Goal: Task Accomplishment & Management: Complete application form

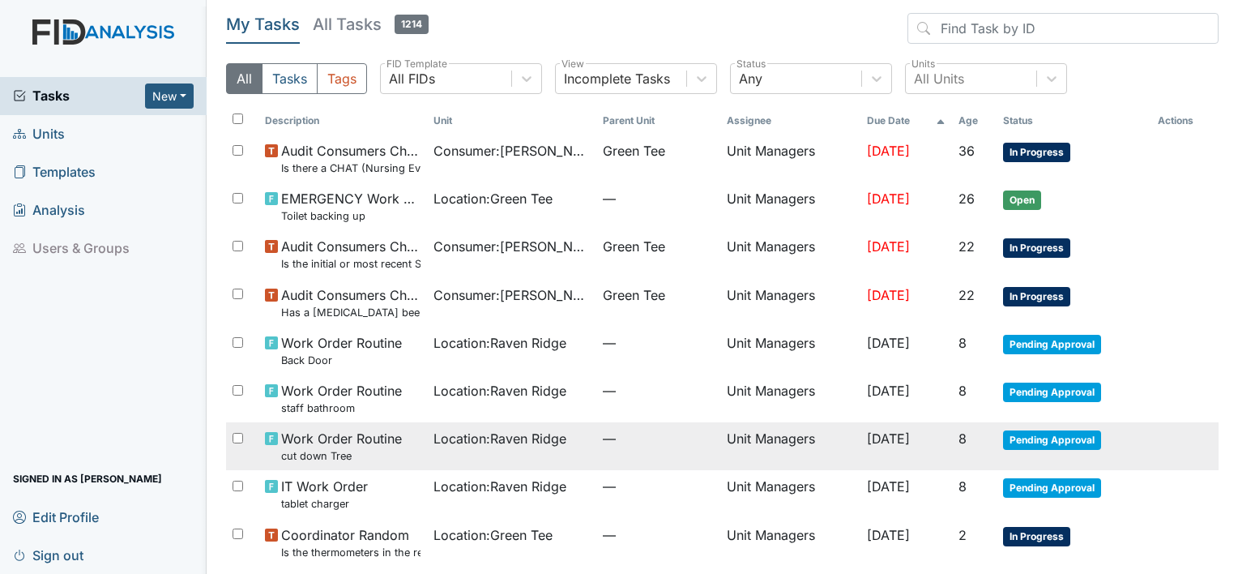
click at [1050, 438] on span "Pending Approval" at bounding box center [1052, 439] width 98 height 19
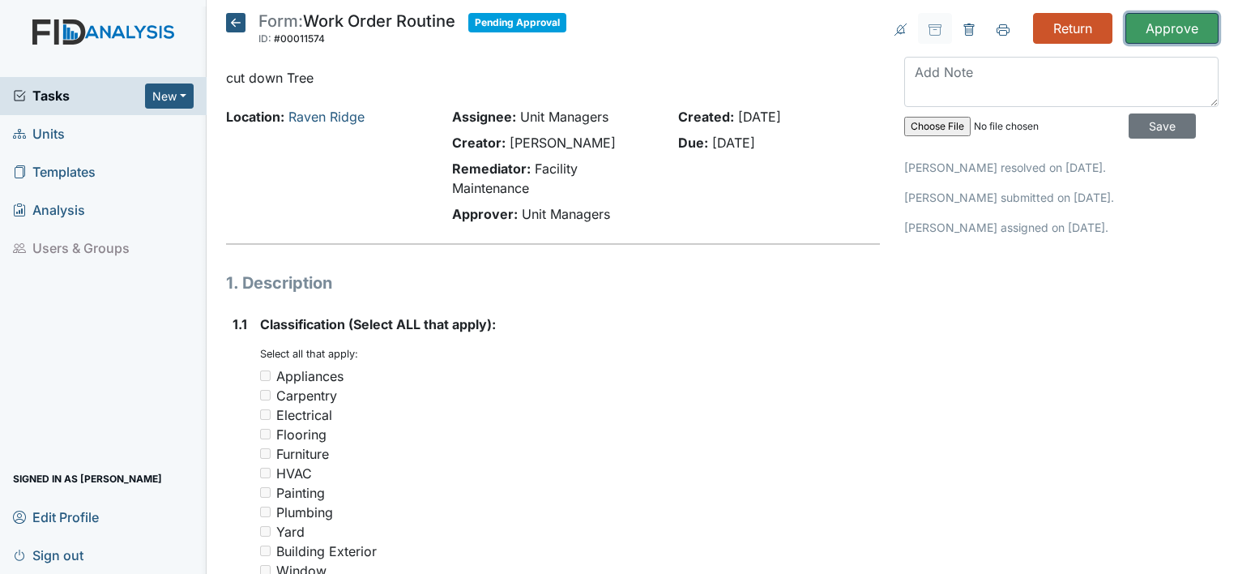
click at [1160, 30] on input "Approve" at bounding box center [1172, 28] width 93 height 31
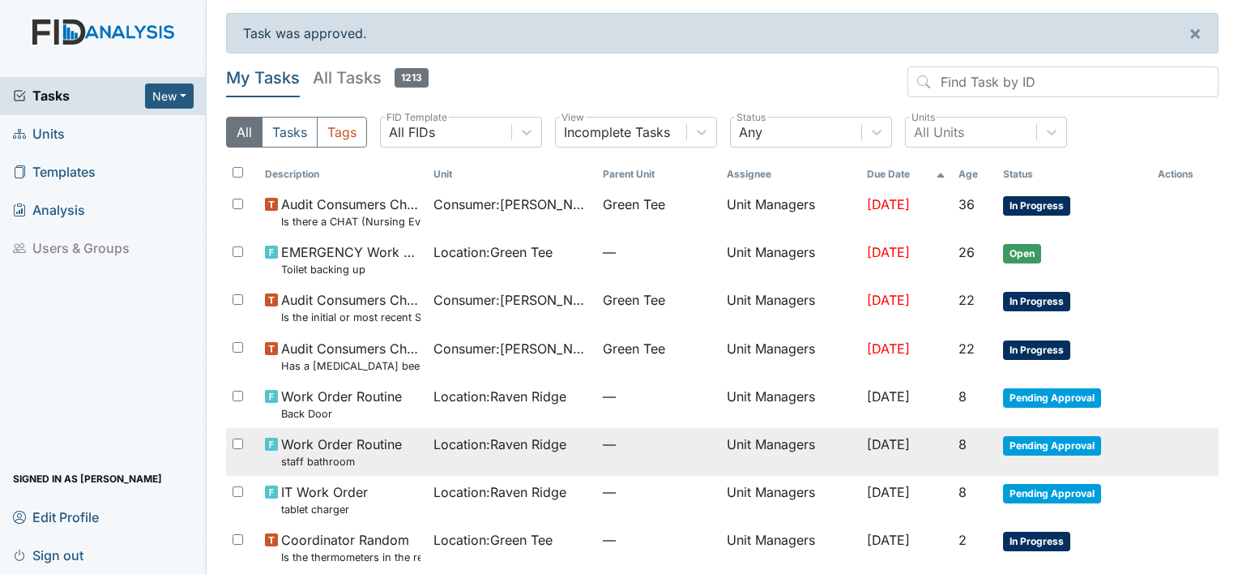
click at [1038, 444] on span "Pending Approval" at bounding box center [1052, 445] width 98 height 19
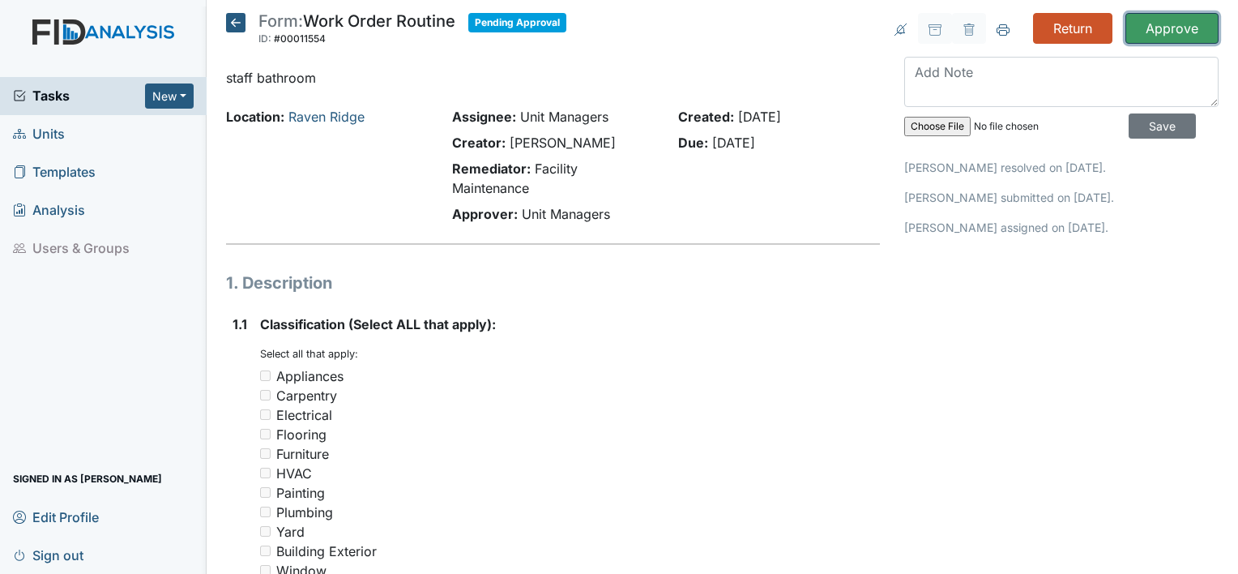
click at [1164, 26] on input "Approve" at bounding box center [1172, 28] width 93 height 31
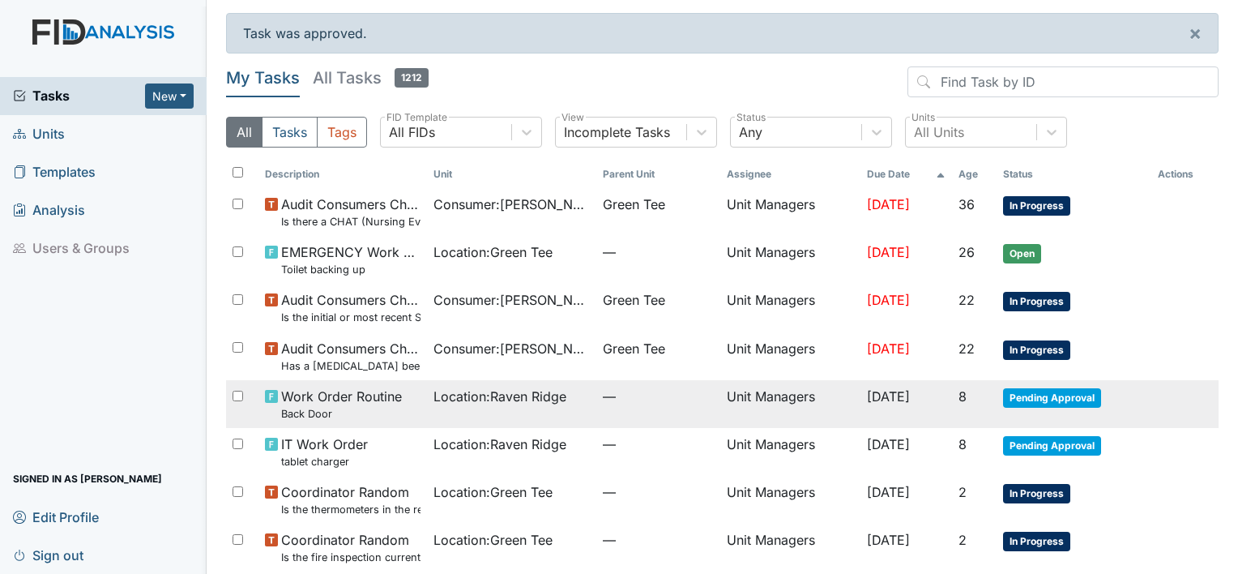
click at [1050, 399] on span "Pending Approval" at bounding box center [1052, 397] width 98 height 19
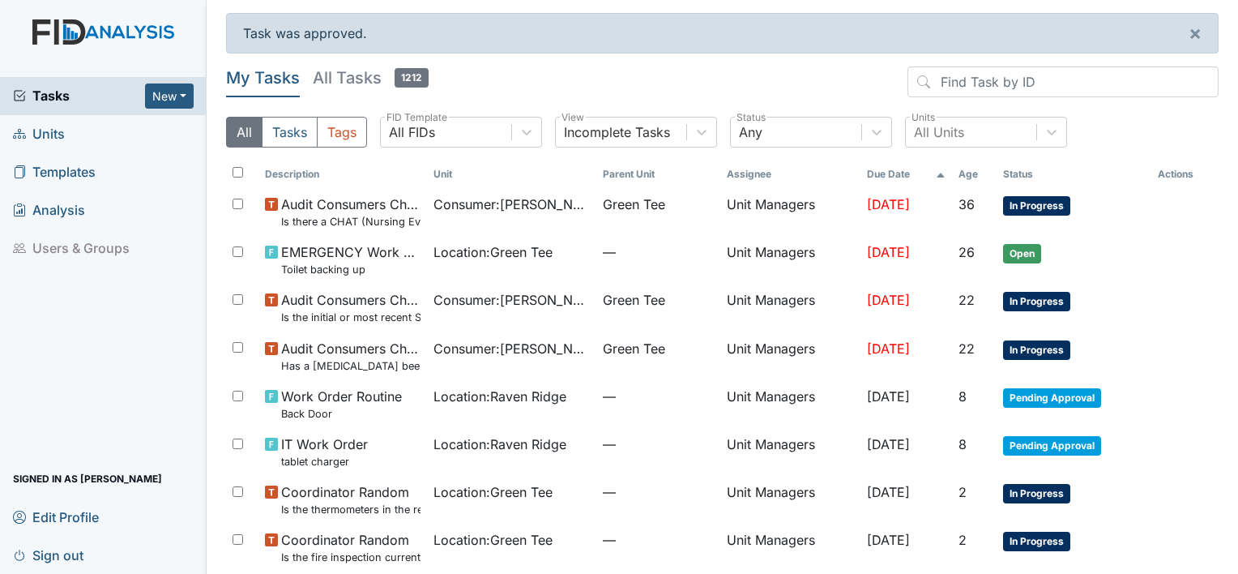
click at [41, 126] on span "Units" at bounding box center [39, 134] width 52 height 25
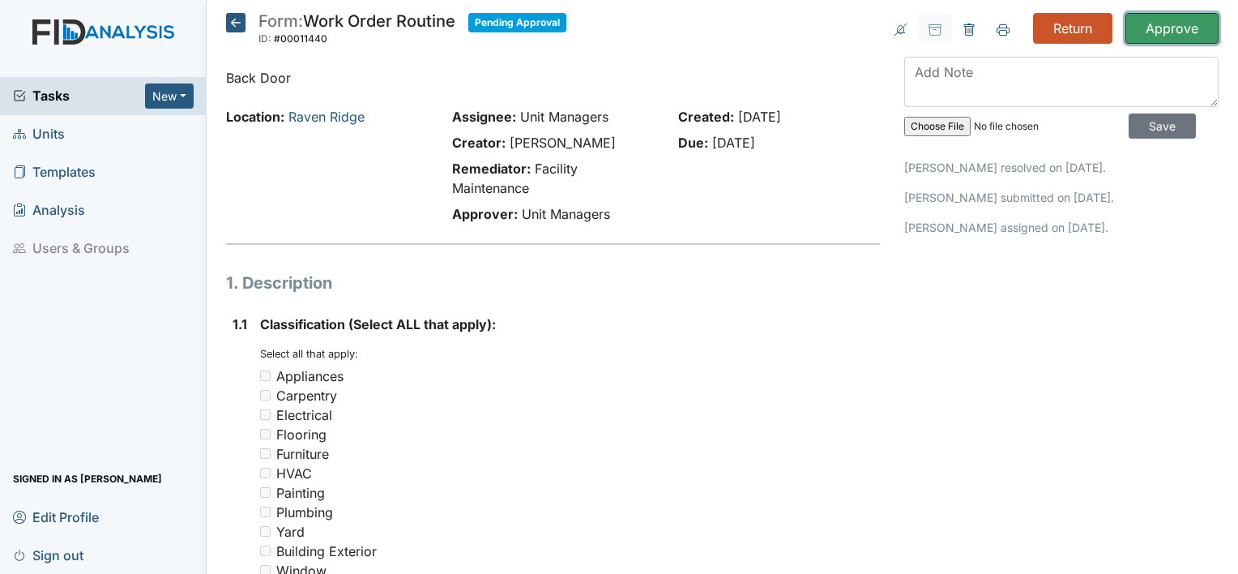
click at [1151, 29] on input "Approve" at bounding box center [1172, 28] width 93 height 31
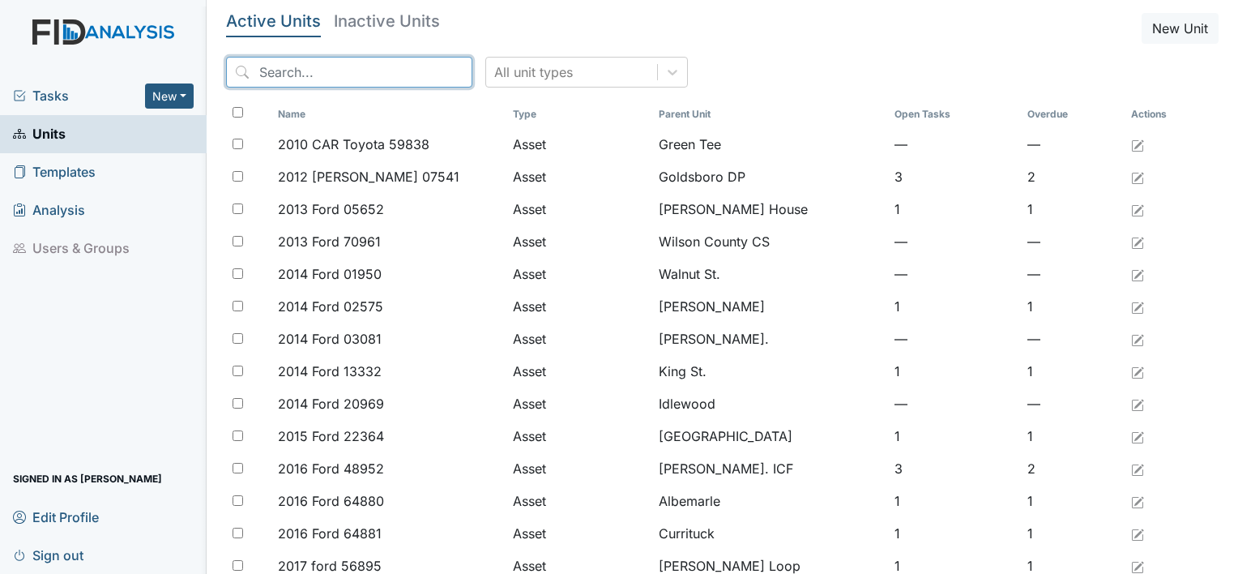
click at [311, 65] on input "search" at bounding box center [349, 72] width 246 height 31
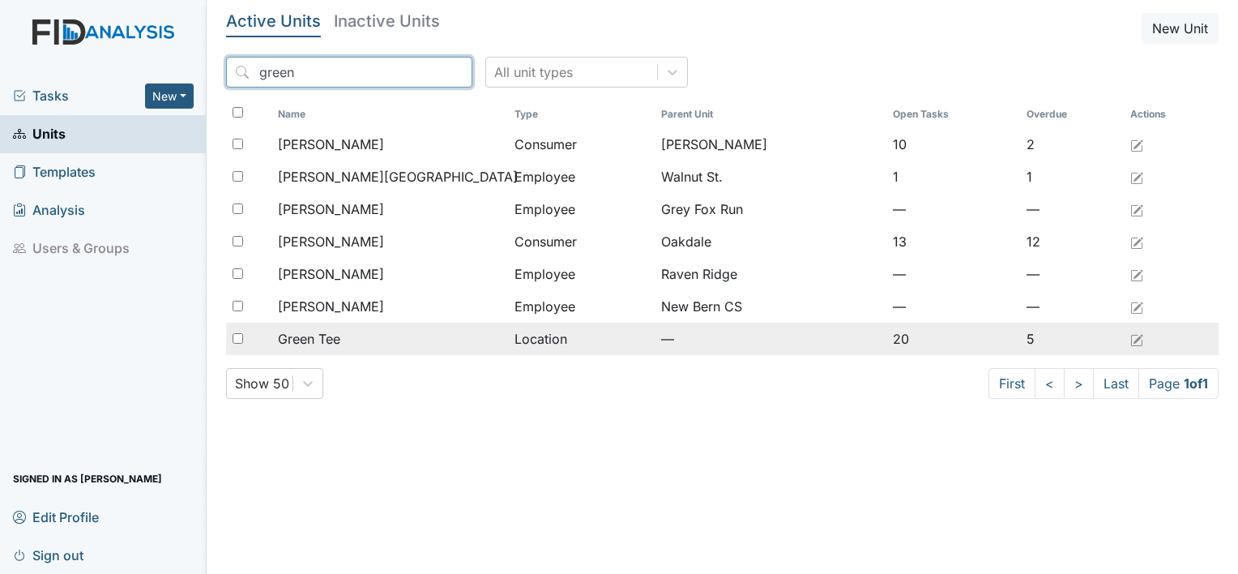
type input "green"
click at [327, 329] on span "Green Tee" at bounding box center [309, 338] width 62 height 19
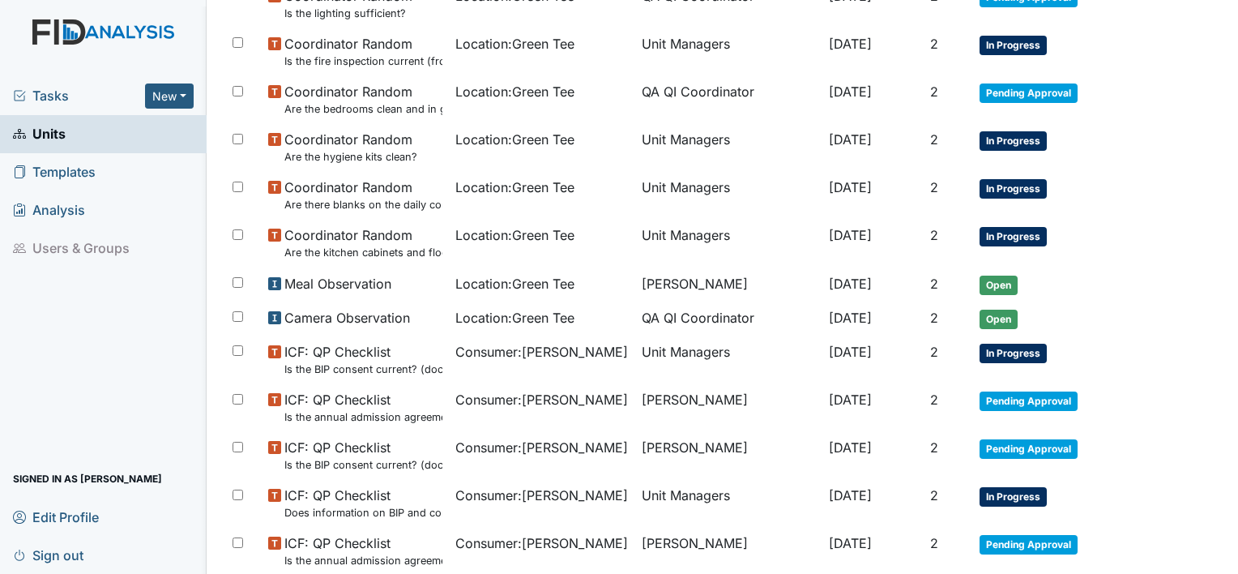
scroll to position [821, 0]
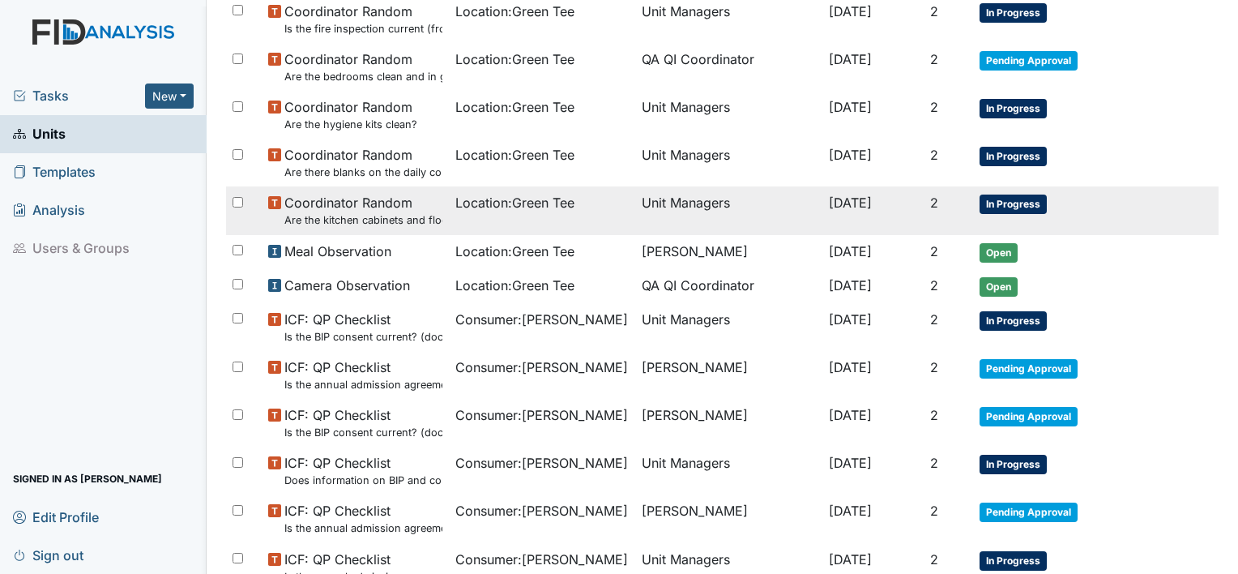
click at [1018, 198] on span "In Progress" at bounding box center [1013, 203] width 67 height 19
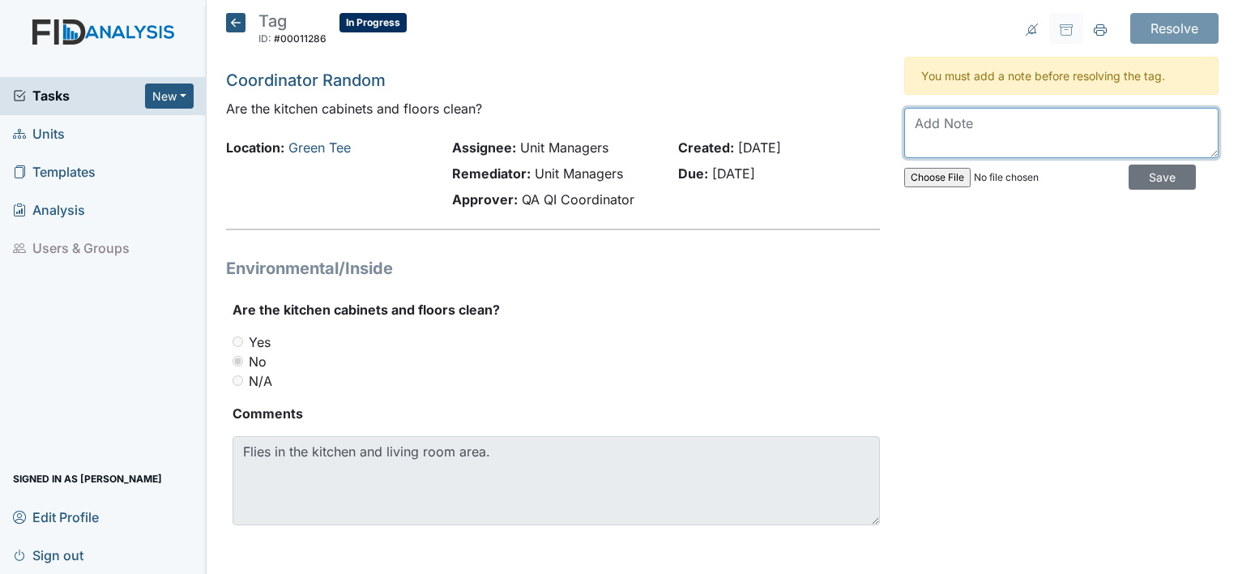
click at [933, 126] on textarea at bounding box center [1061, 133] width 314 height 50
click at [942, 122] on textarea "Spray was purchased and lies" at bounding box center [1061, 133] width 314 height 50
click at [1195, 120] on textarea "Spray and fly swatters was purchased and lies" at bounding box center [1061, 133] width 314 height 50
type textarea "Spray and fly swatters was purchased."
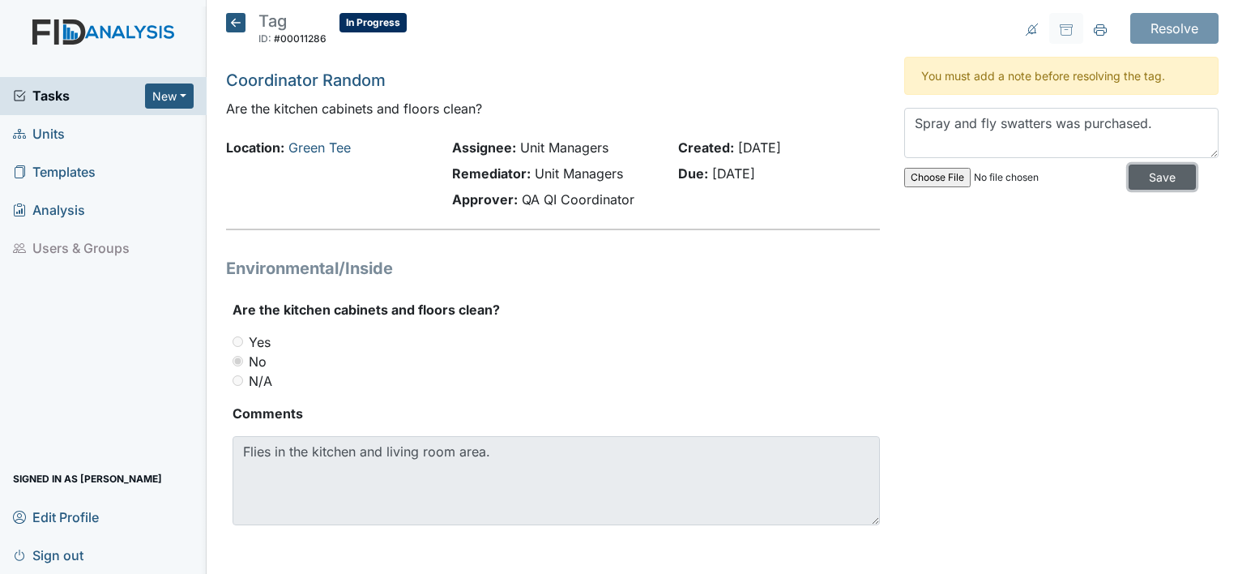
click at [1135, 177] on input "Save" at bounding box center [1162, 176] width 67 height 25
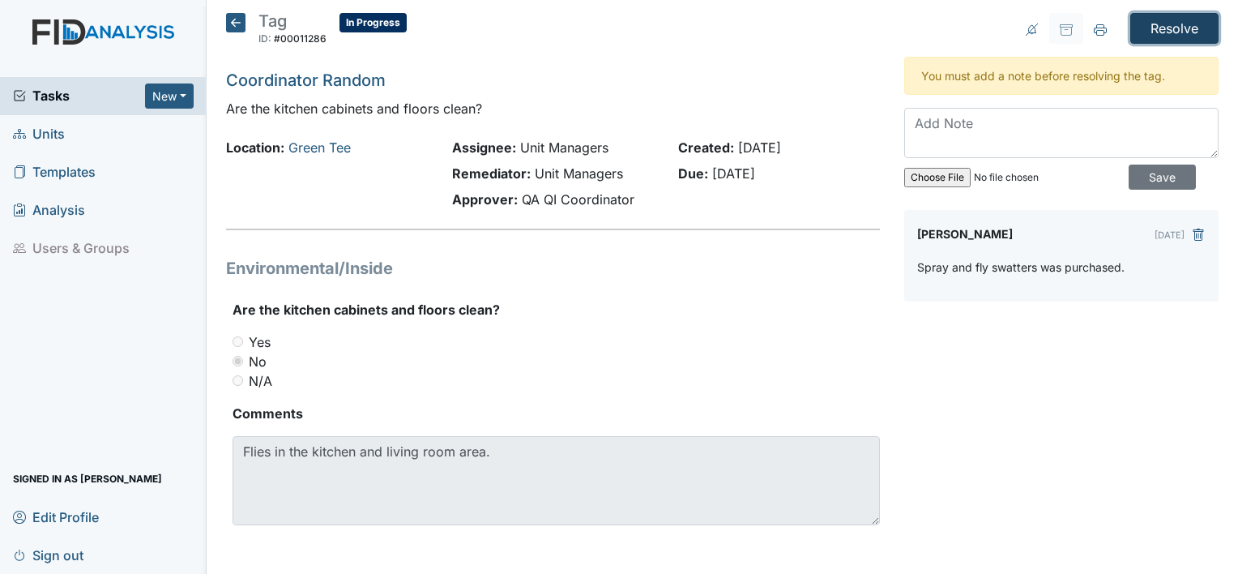
click at [1164, 31] on input "Resolve" at bounding box center [1174, 28] width 88 height 31
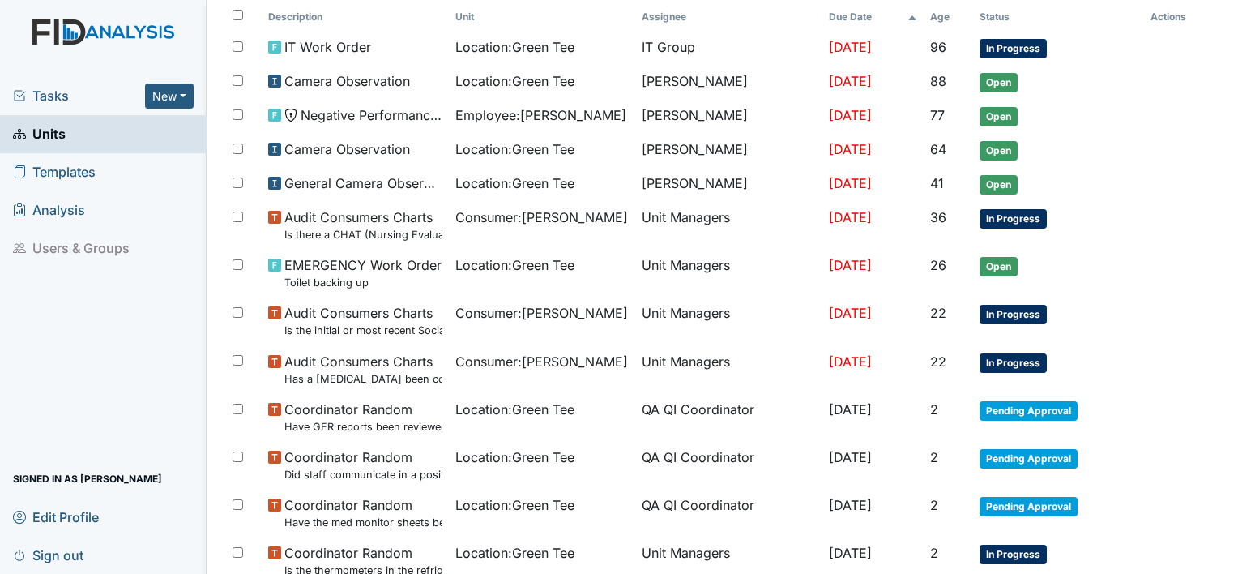
scroll to position [248, 0]
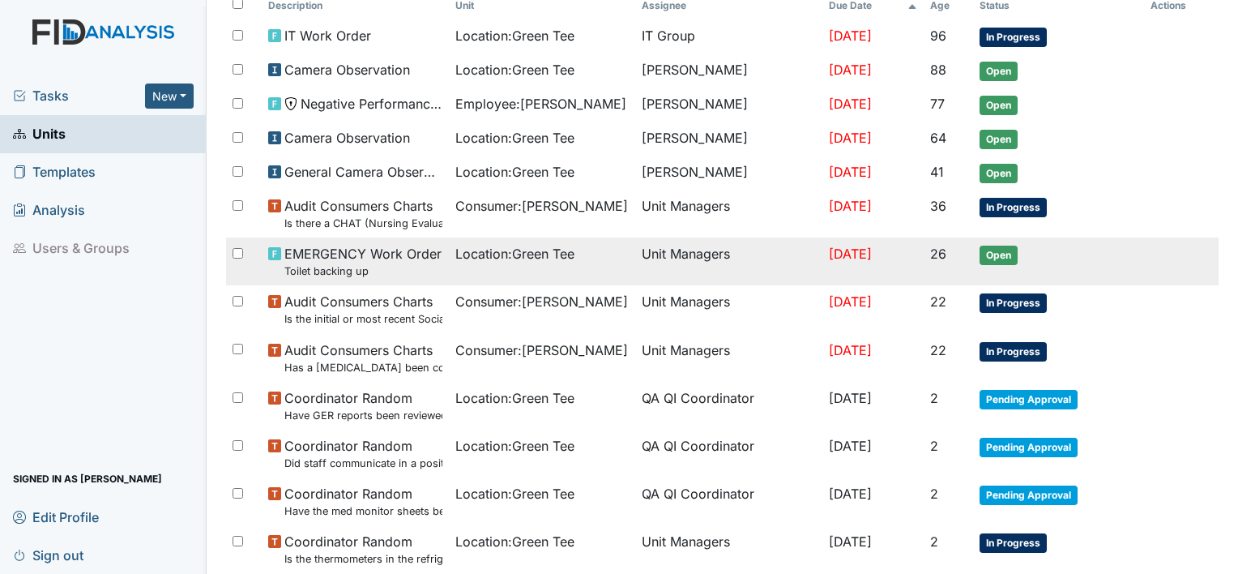
click at [998, 250] on span "Open" at bounding box center [999, 255] width 38 height 19
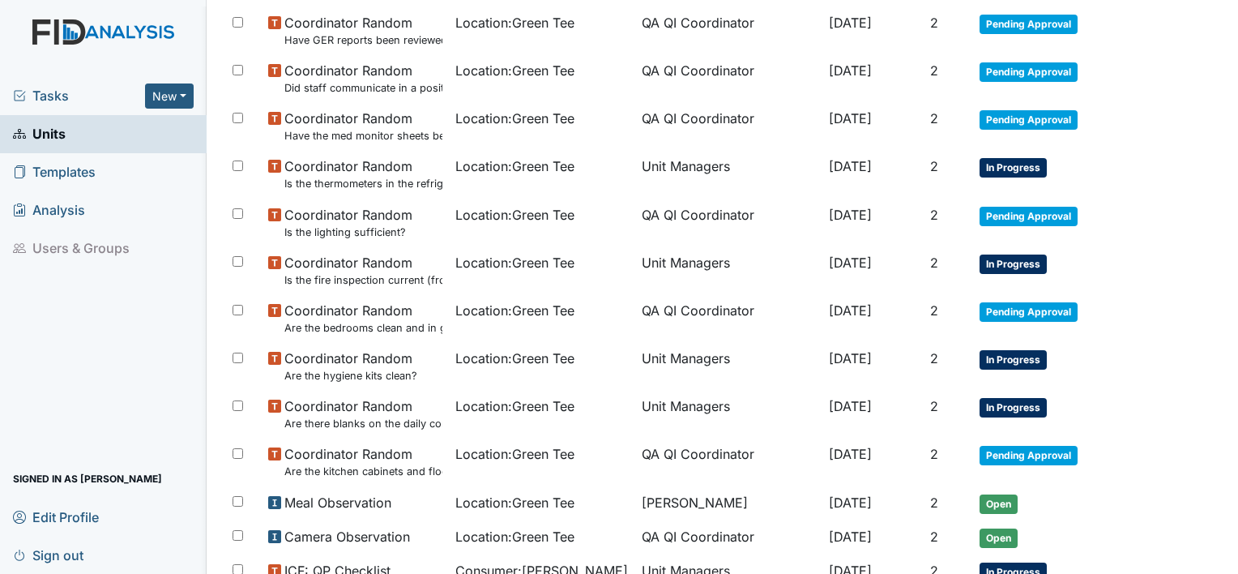
scroll to position [637, 0]
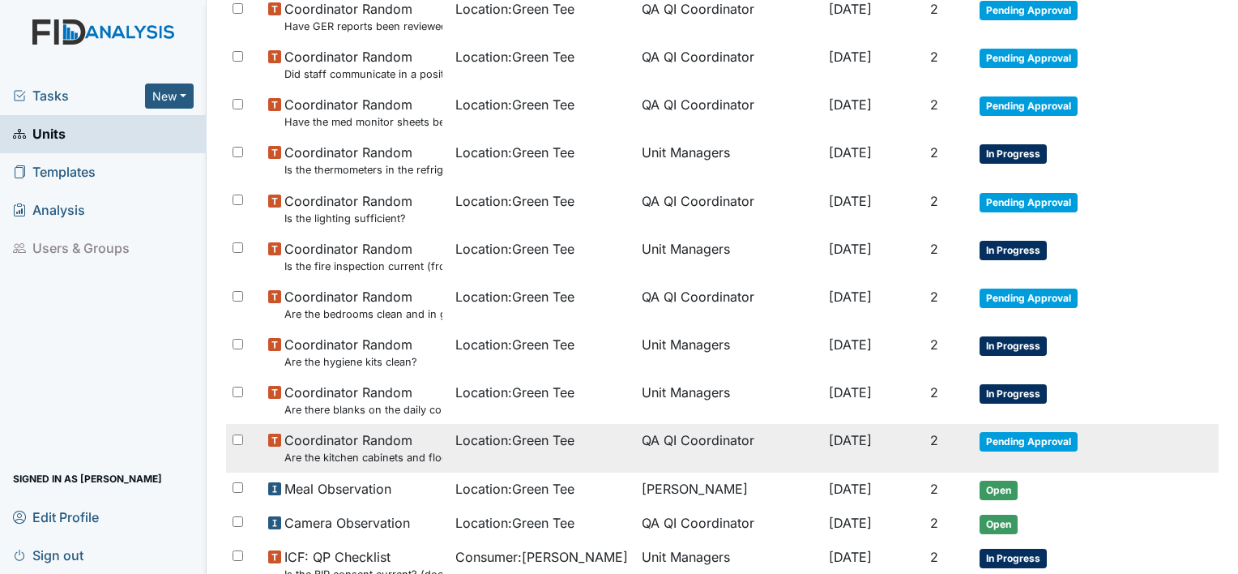
click at [1021, 440] on span "Pending Approval" at bounding box center [1029, 441] width 98 height 19
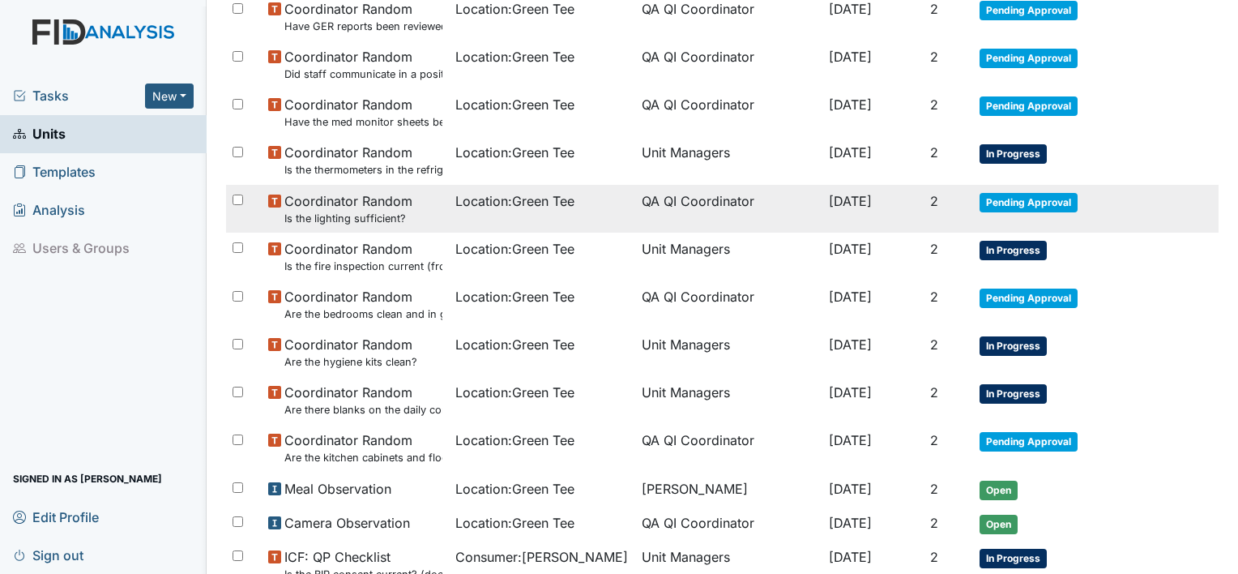
click at [1027, 194] on span "Pending Approval" at bounding box center [1029, 202] width 98 height 19
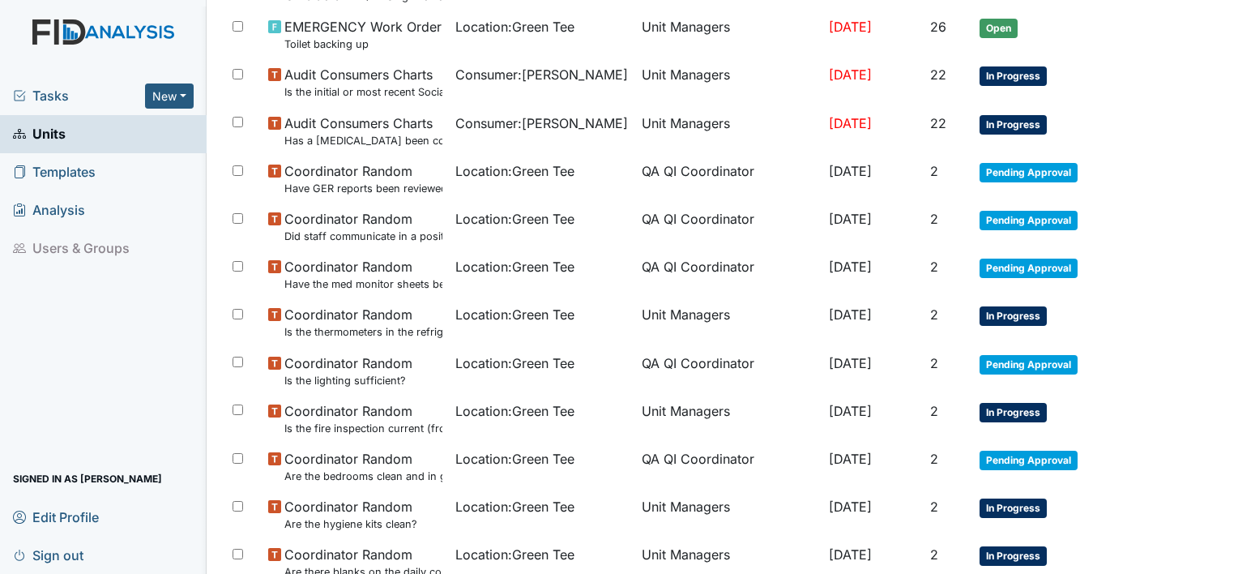
scroll to position [507, 0]
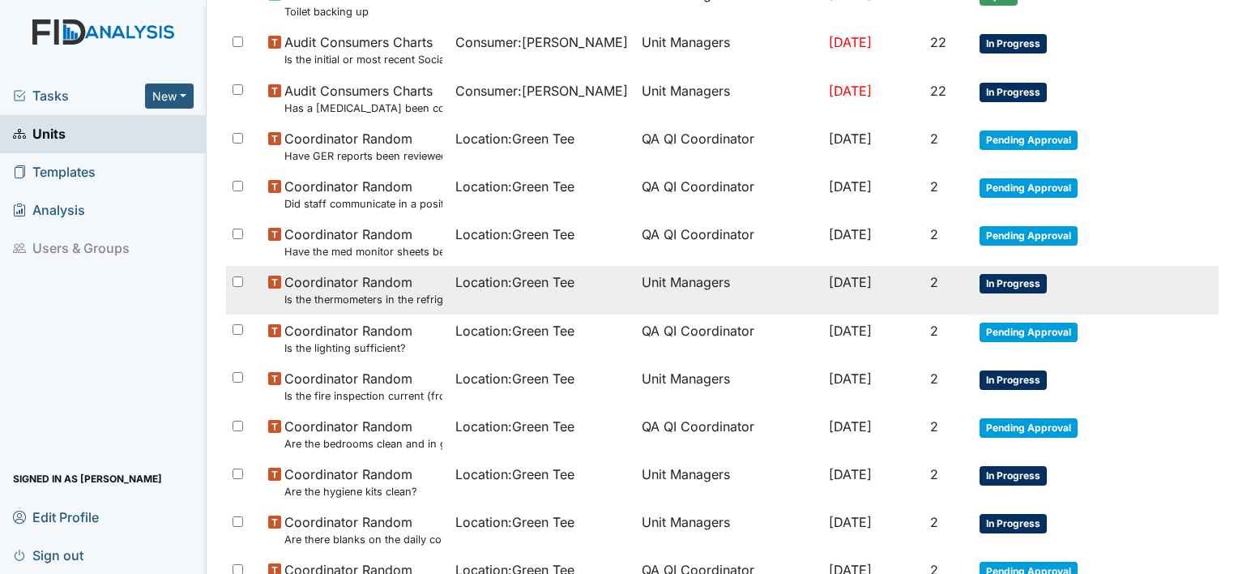
click at [1015, 276] on span "In Progress" at bounding box center [1013, 283] width 67 height 19
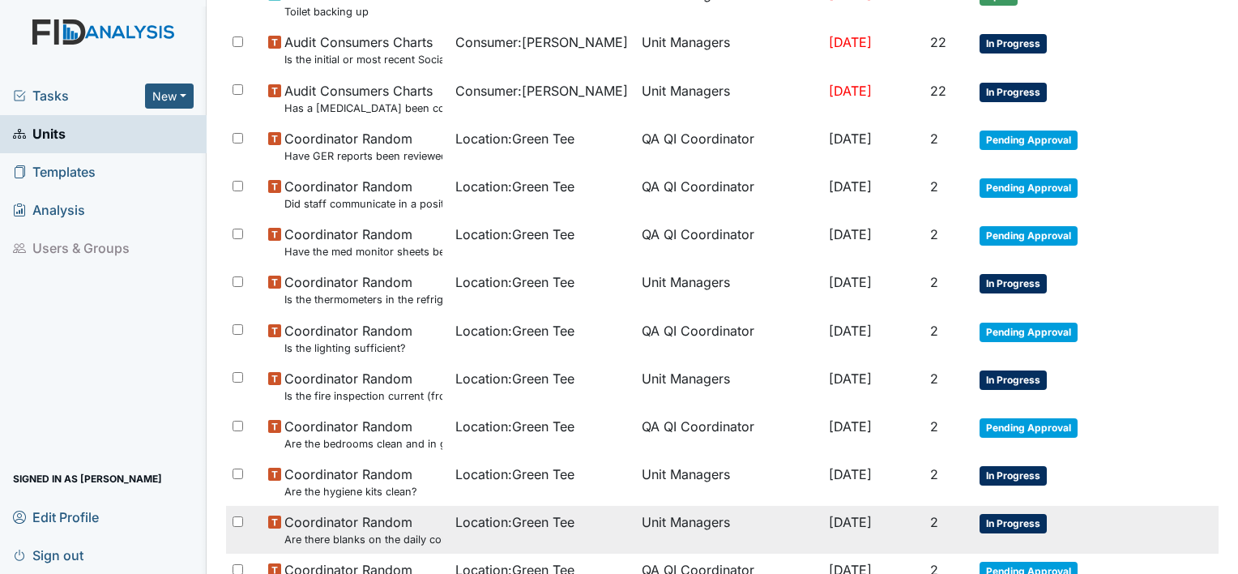
click at [997, 517] on span "In Progress" at bounding box center [1013, 523] width 67 height 19
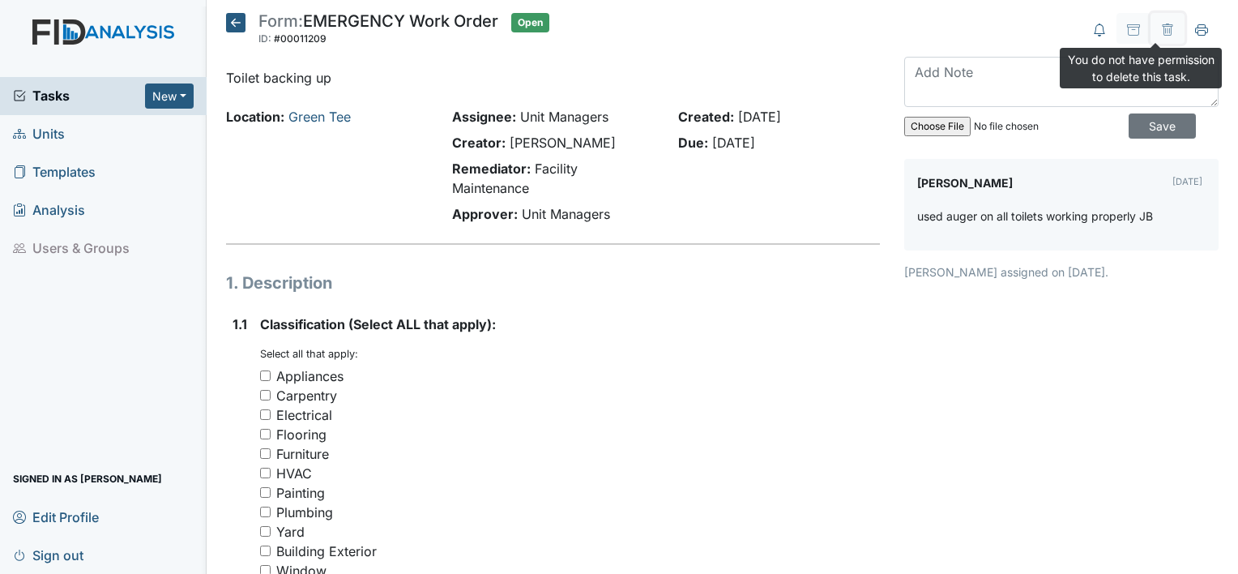
click at [1161, 32] on icon at bounding box center [1167, 29] width 13 height 13
click at [1151, 36] on button at bounding box center [1168, 28] width 34 height 31
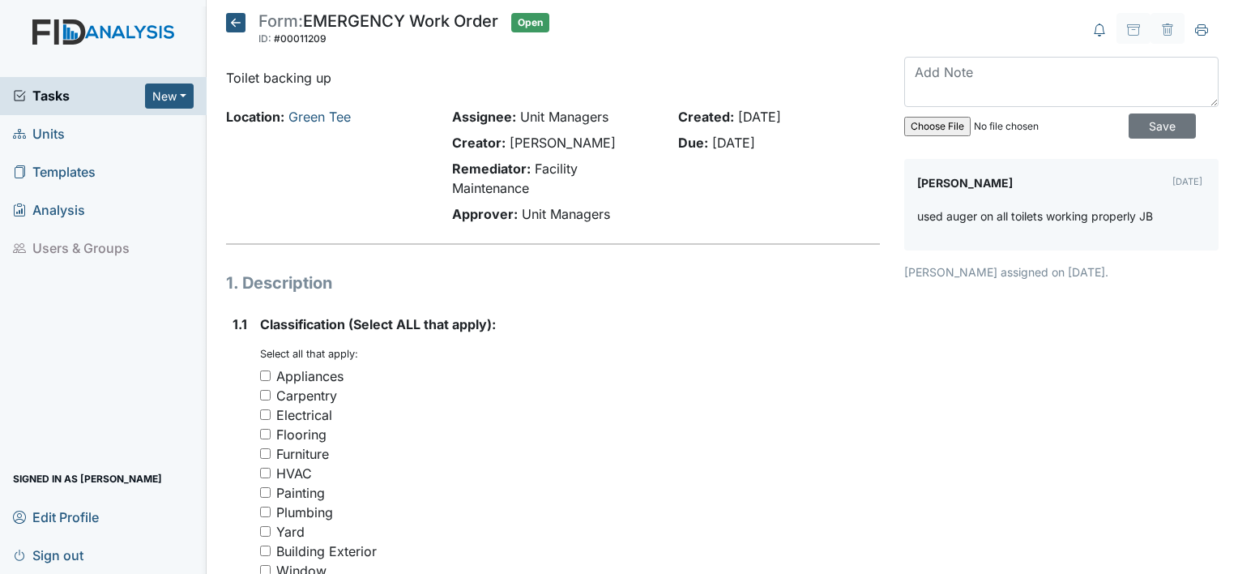
click at [647, 412] on div "Electrical" at bounding box center [570, 414] width 620 height 19
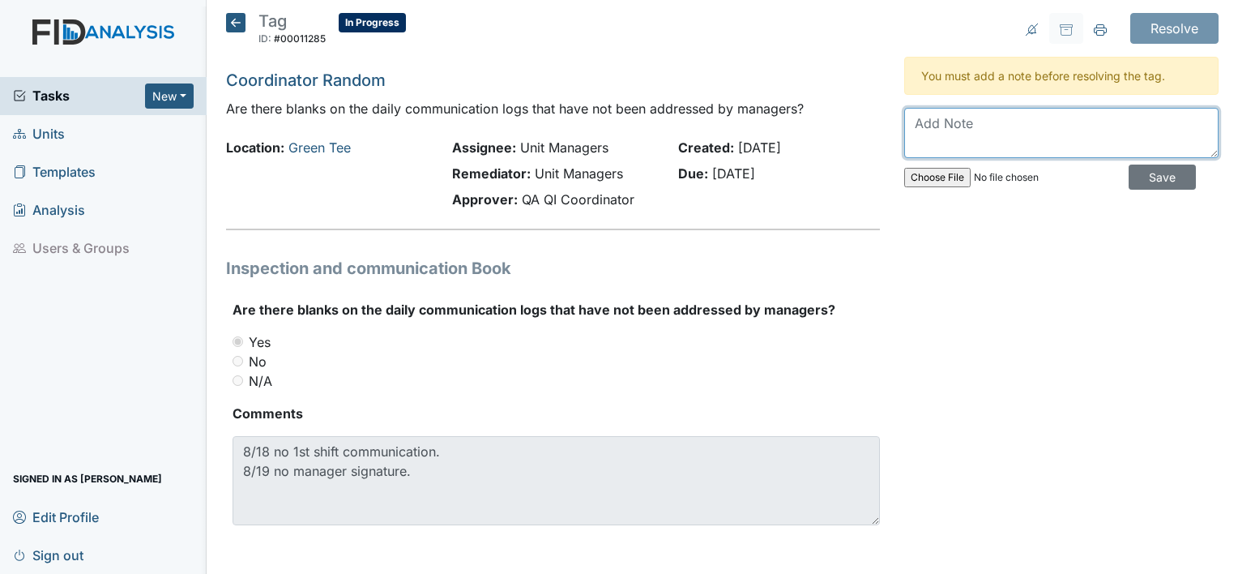
click at [916, 113] on textarea at bounding box center [1061, 133] width 314 height 50
type textarea "Staff was in-service"
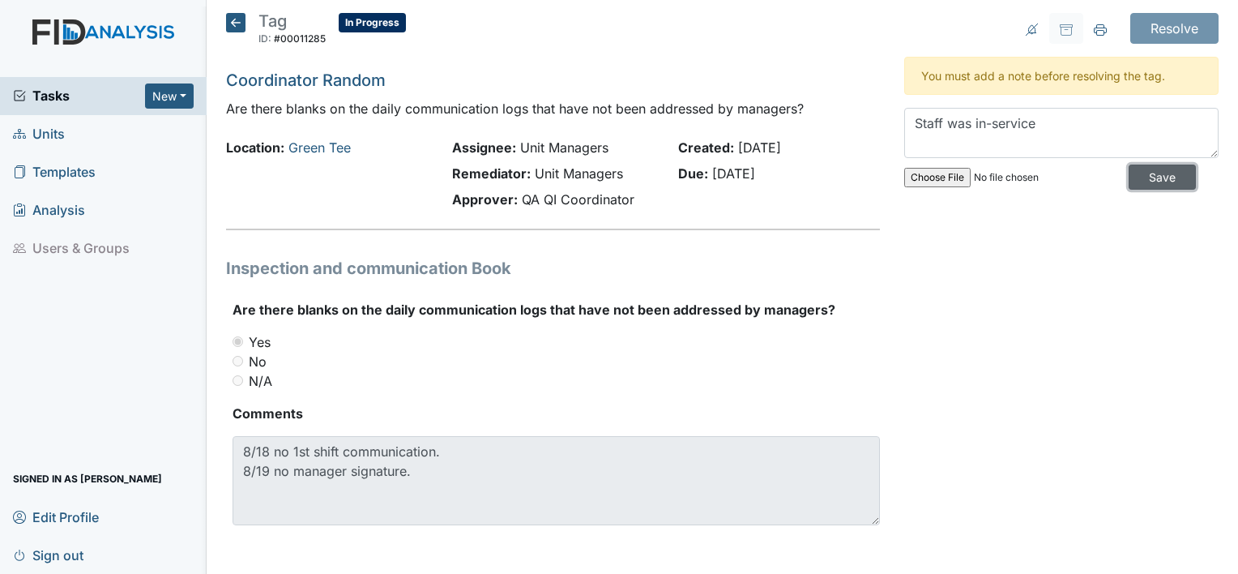
click at [1129, 178] on input "Save" at bounding box center [1162, 176] width 67 height 25
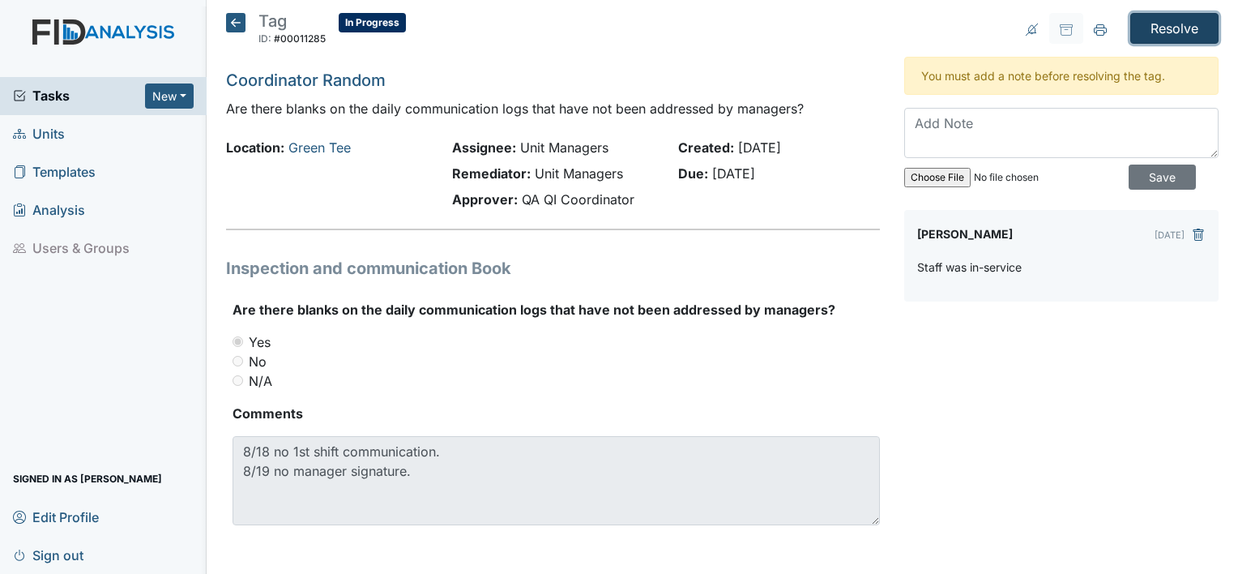
click at [1177, 19] on input "Resolve" at bounding box center [1174, 28] width 88 height 31
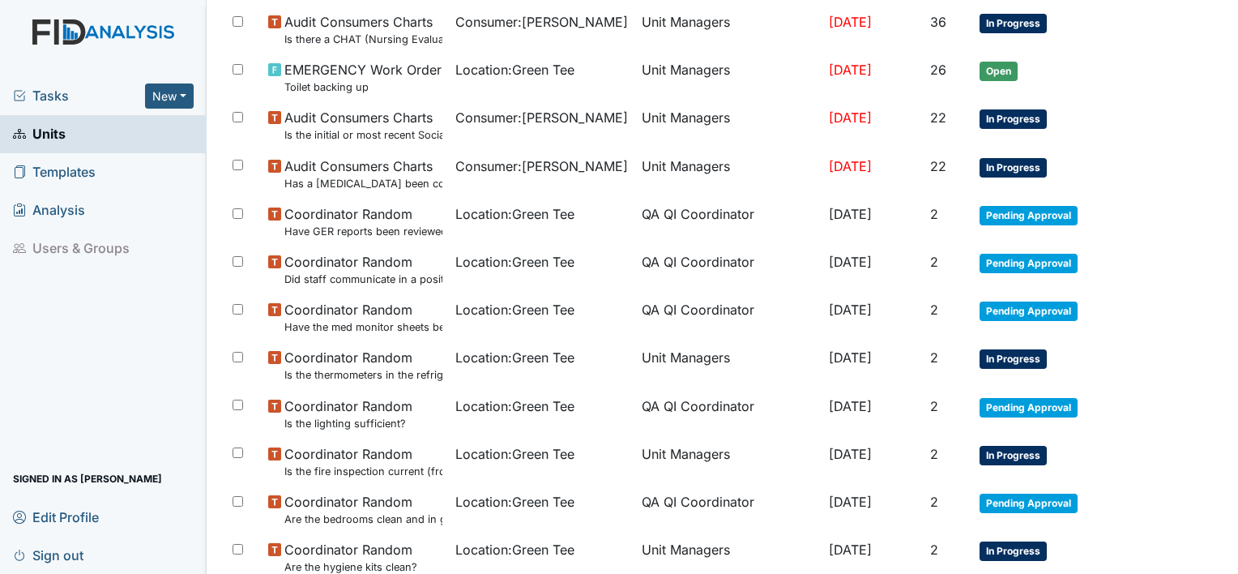
scroll to position [442, 0]
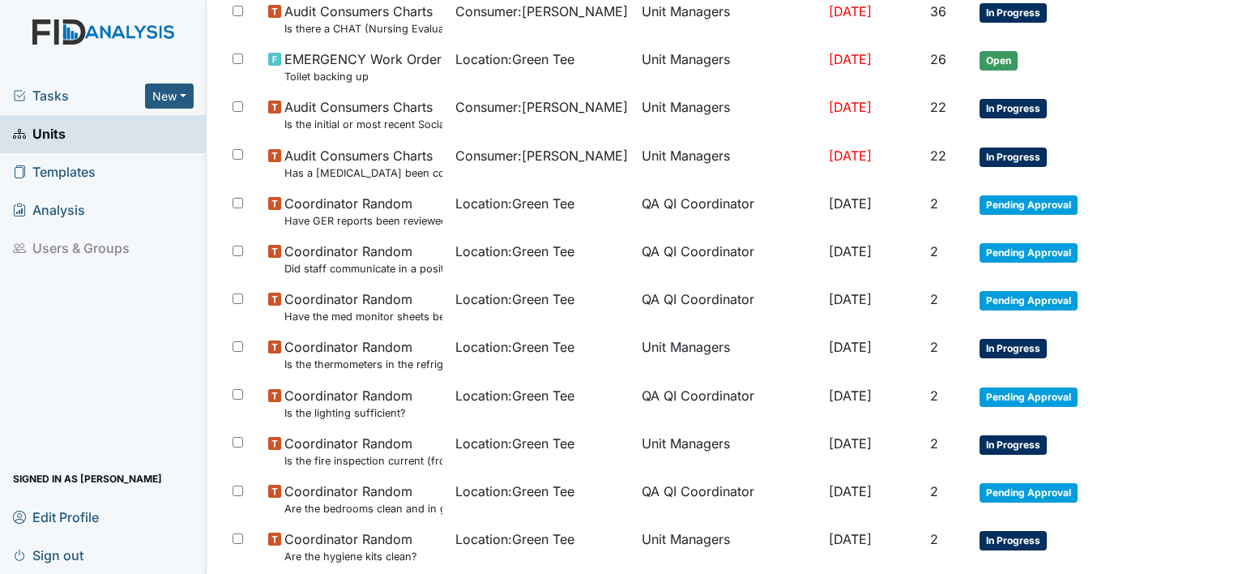
click at [1237, 573] on html "Tasks New Form Inspection Document Bundle Units Templates Analysis Users & Grou…" at bounding box center [619, 287] width 1238 height 574
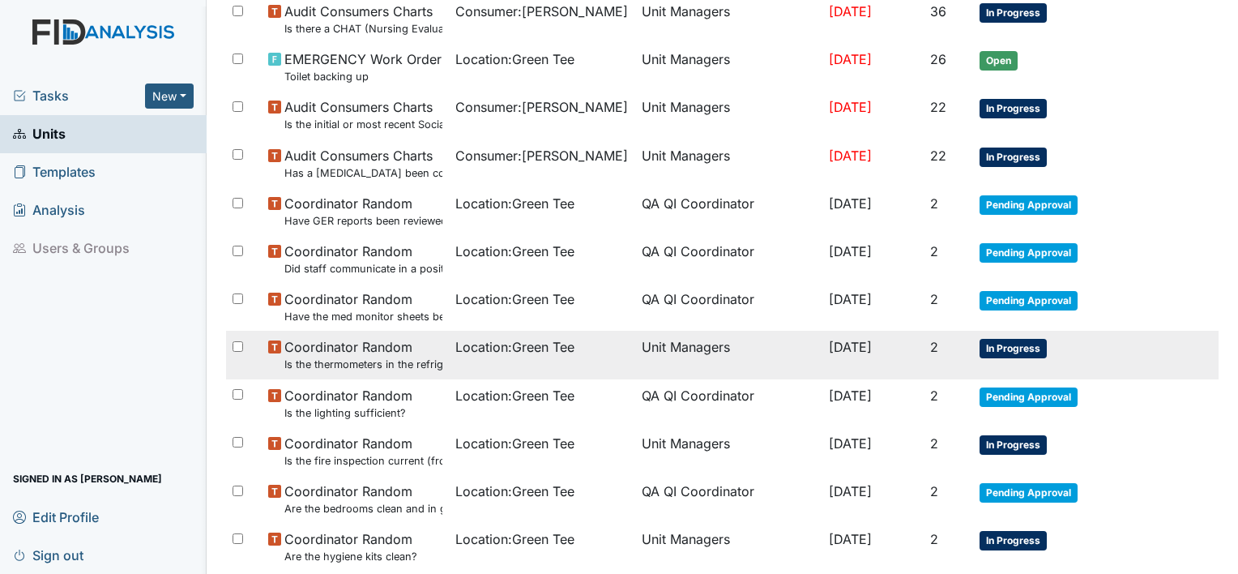
click at [1006, 345] on span "In Progress" at bounding box center [1013, 348] width 67 height 19
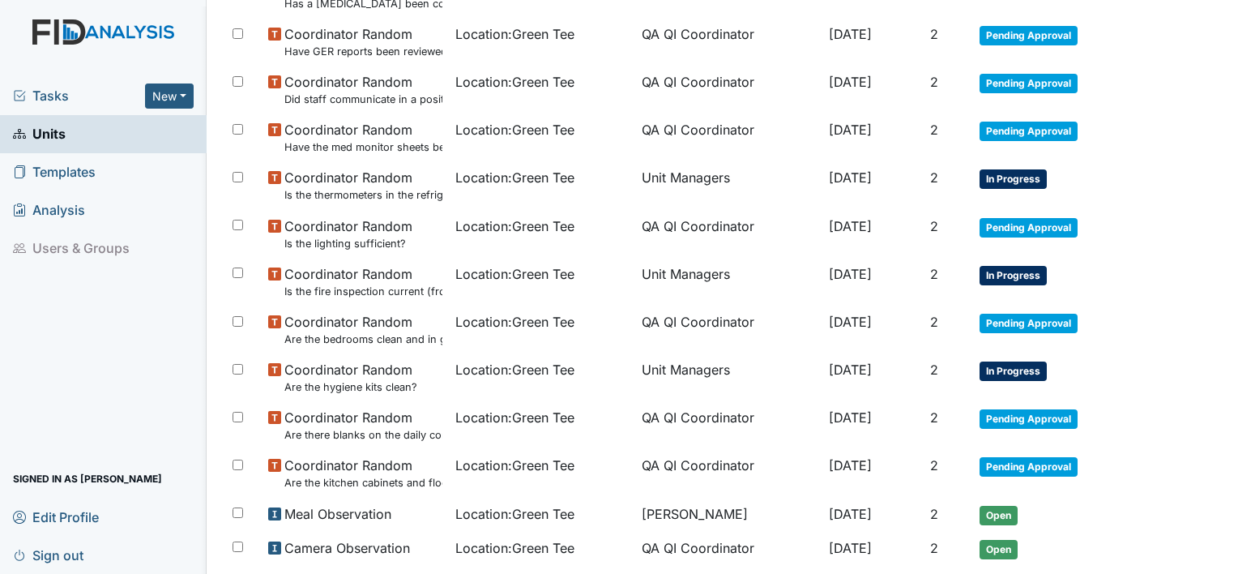
scroll to position [579, 0]
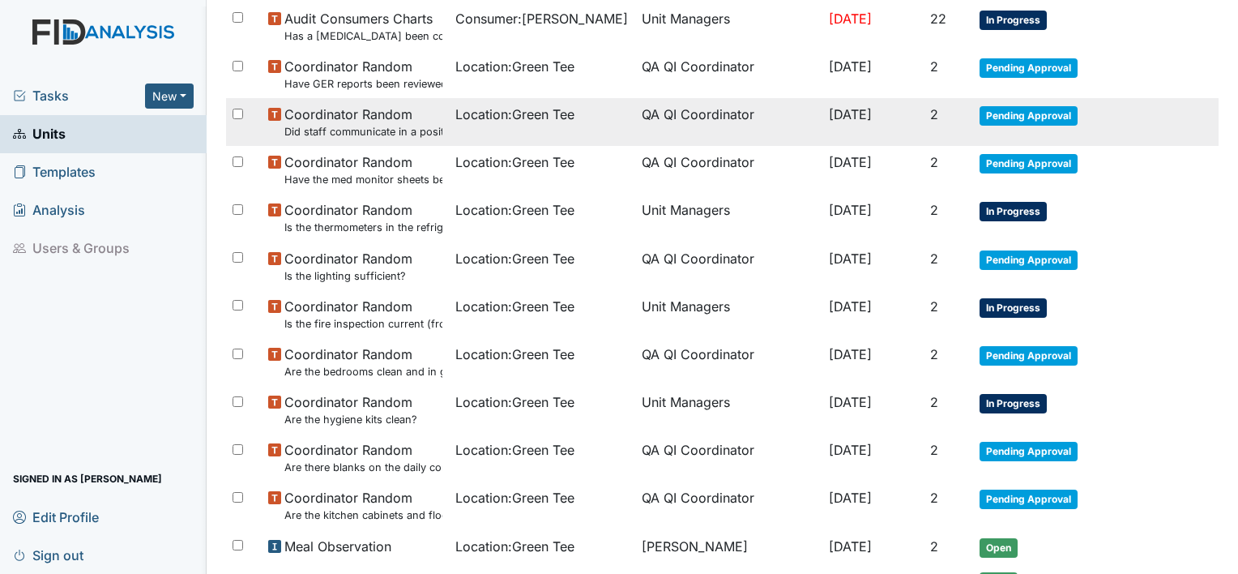
click at [369, 115] on span "Coordinator Random Did staff communicate in a positive demeanor with consumers?" at bounding box center [363, 122] width 158 height 35
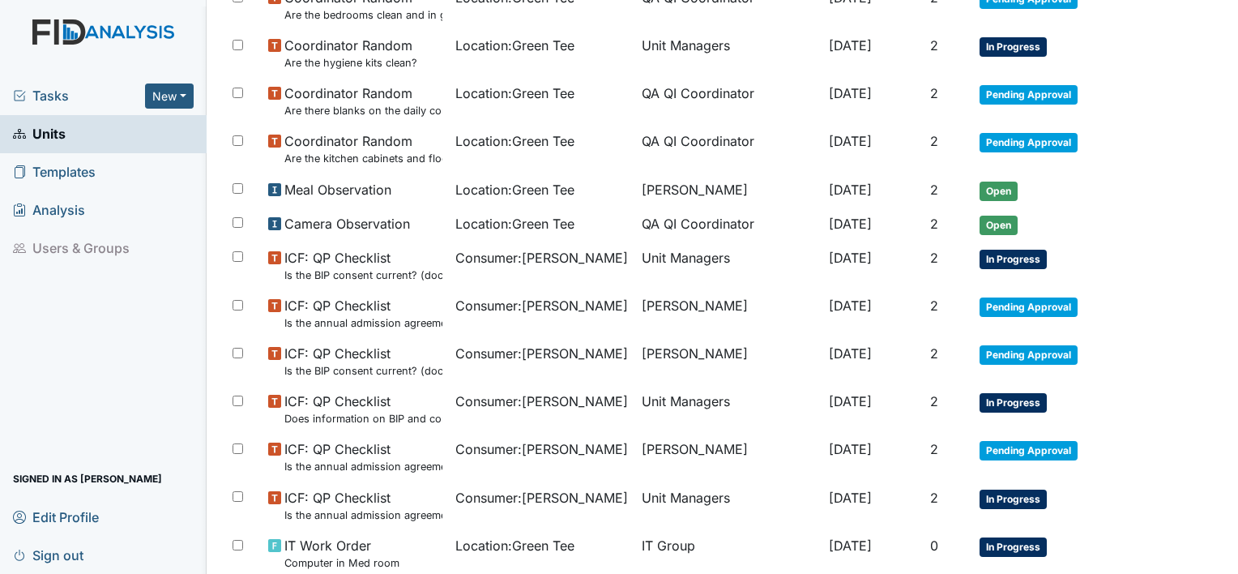
scroll to position [968, 0]
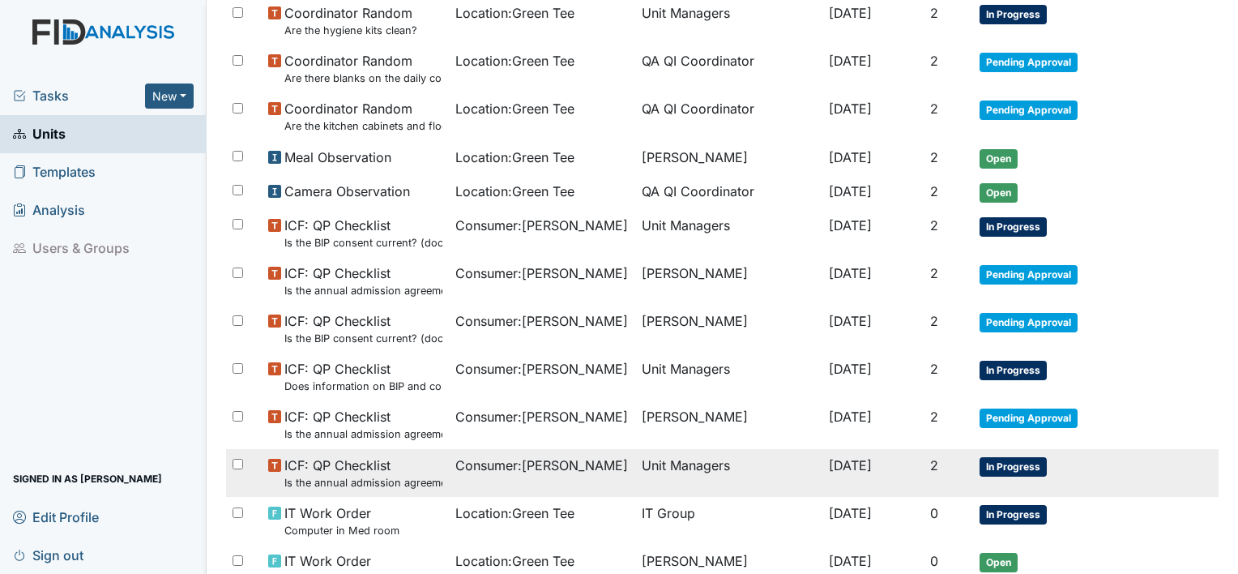
click at [1021, 457] on span "In Progress" at bounding box center [1013, 466] width 67 height 19
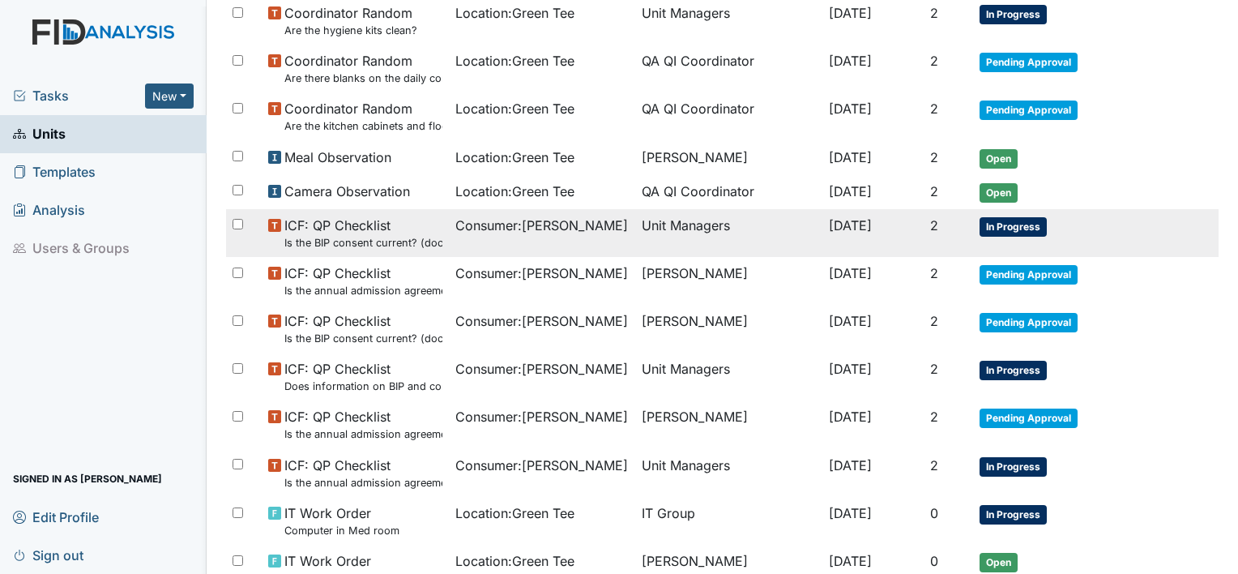
click at [1034, 220] on span "In Progress" at bounding box center [1013, 226] width 67 height 19
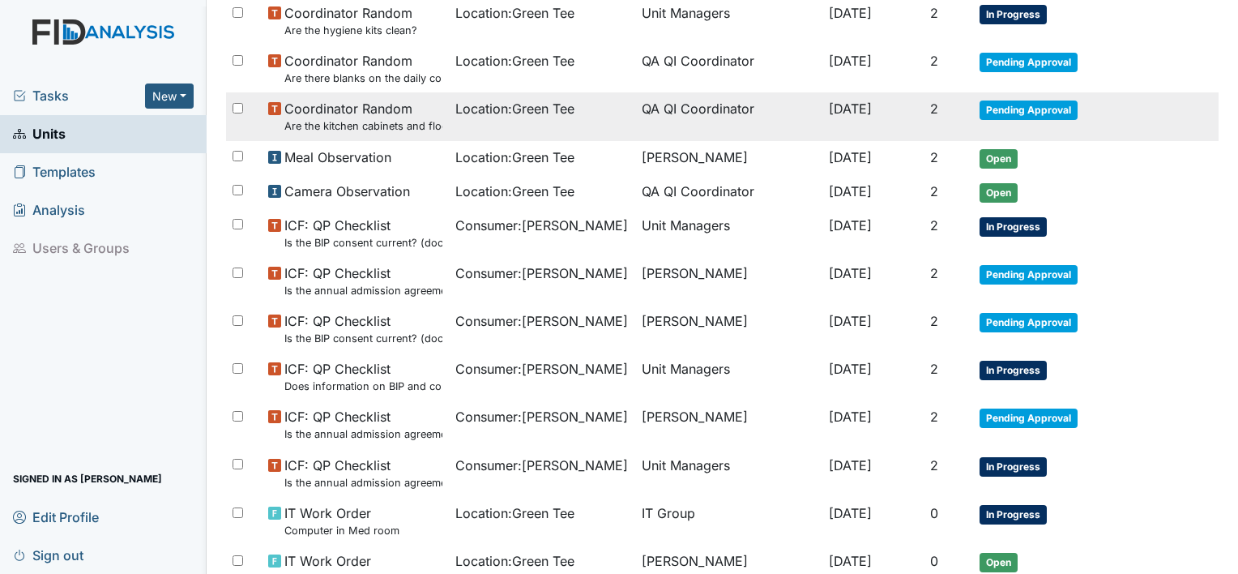
click at [1015, 100] on span "Pending Approval" at bounding box center [1029, 109] width 98 height 19
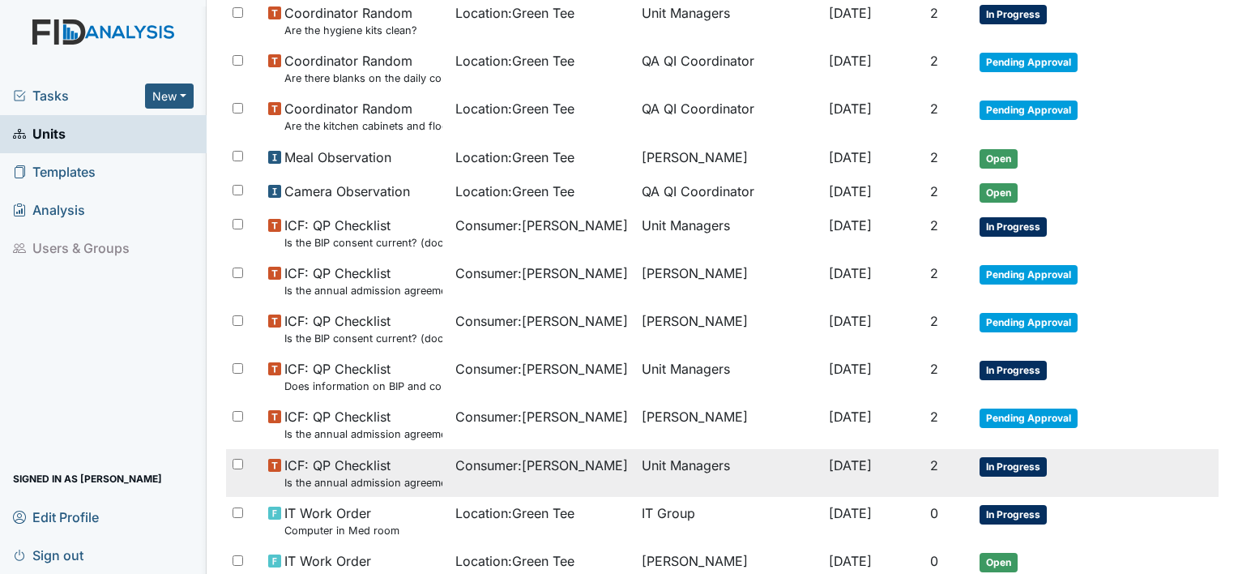
click at [1002, 457] on span "In Progress" at bounding box center [1013, 466] width 67 height 19
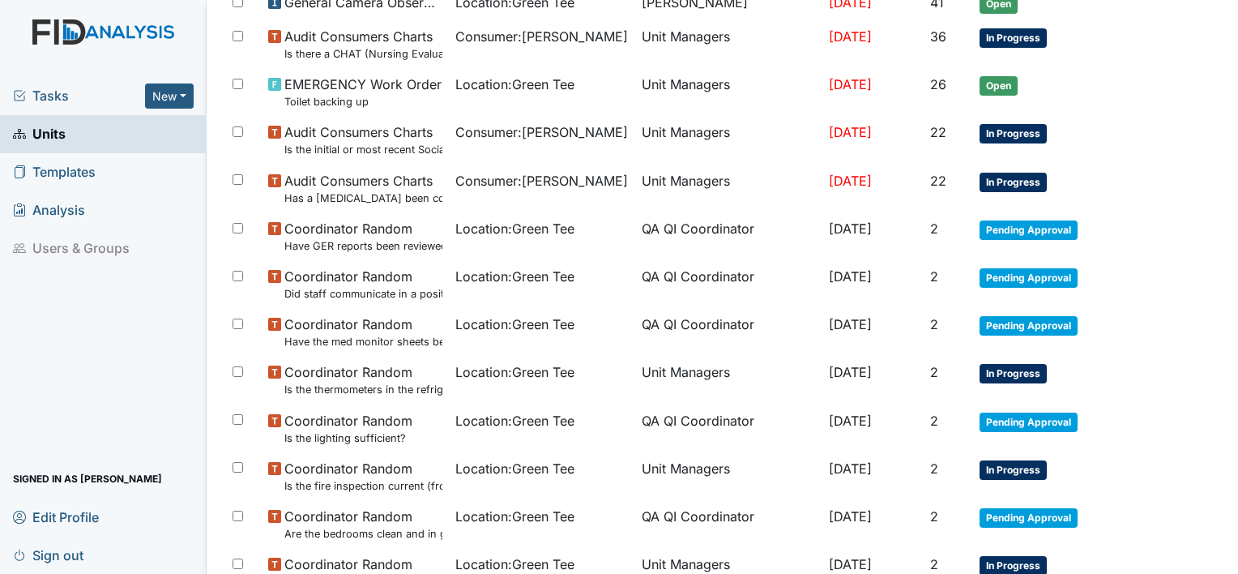
scroll to position [385, 0]
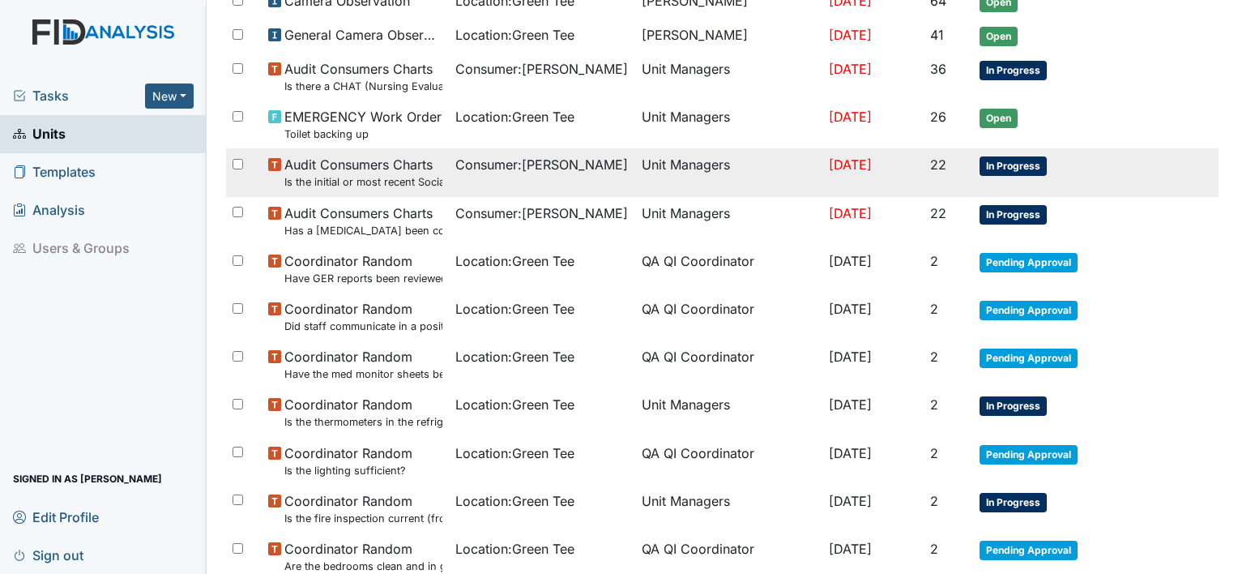
click at [1016, 166] on span "In Progress" at bounding box center [1013, 165] width 67 height 19
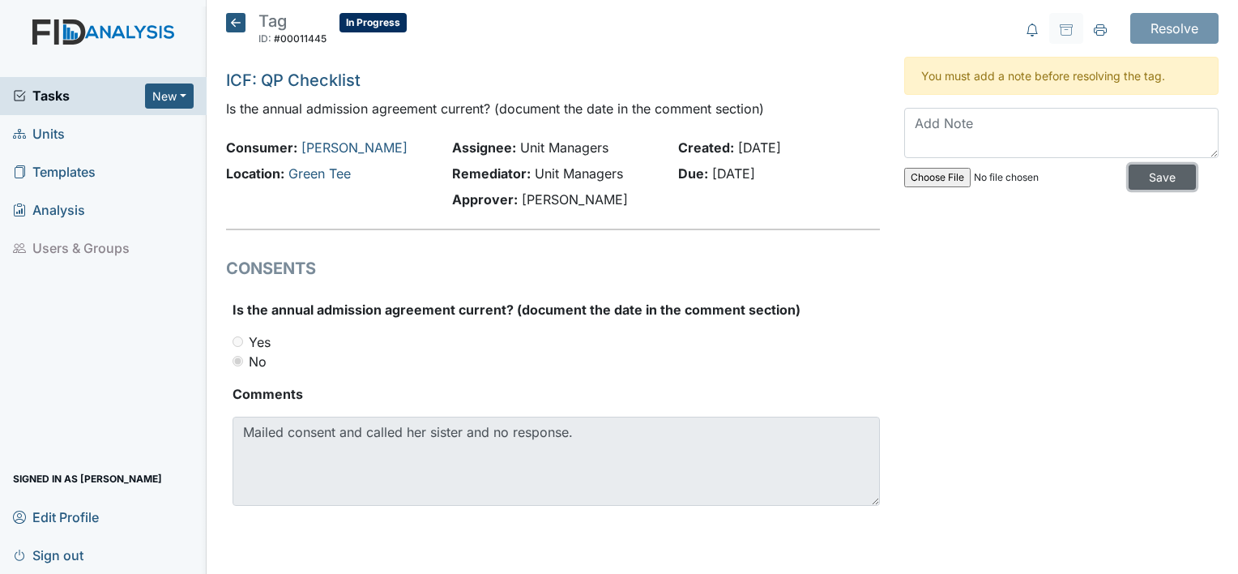
click at [1141, 177] on input "Save" at bounding box center [1162, 176] width 67 height 25
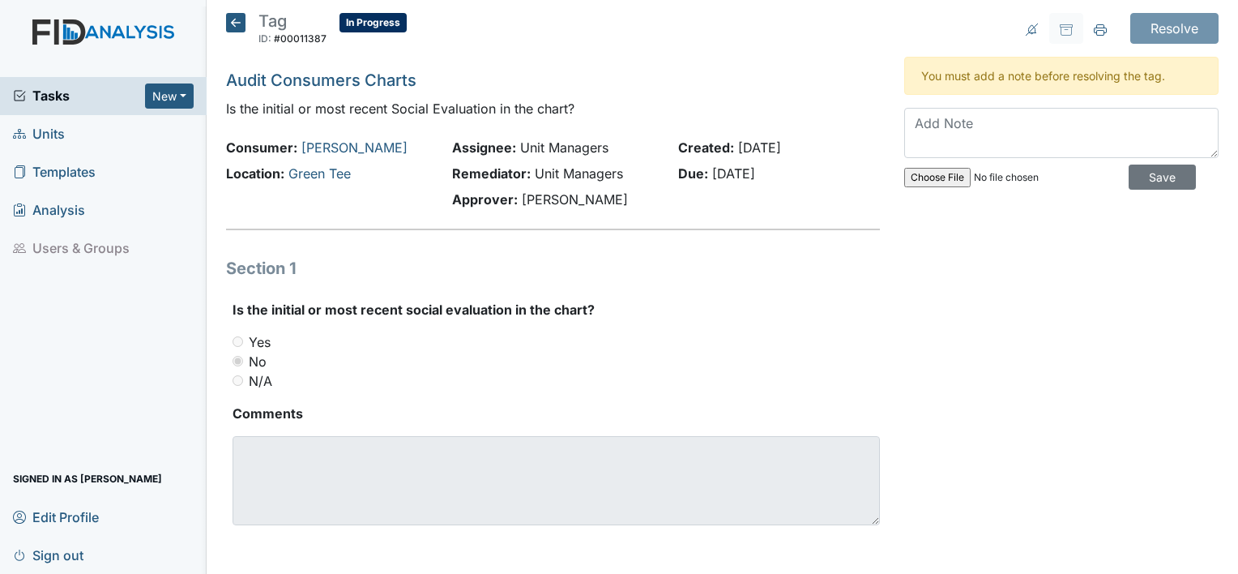
click at [845, 111] on p "Is the initial or most recent Social Evaluation in the chart?" at bounding box center [553, 108] width 654 height 19
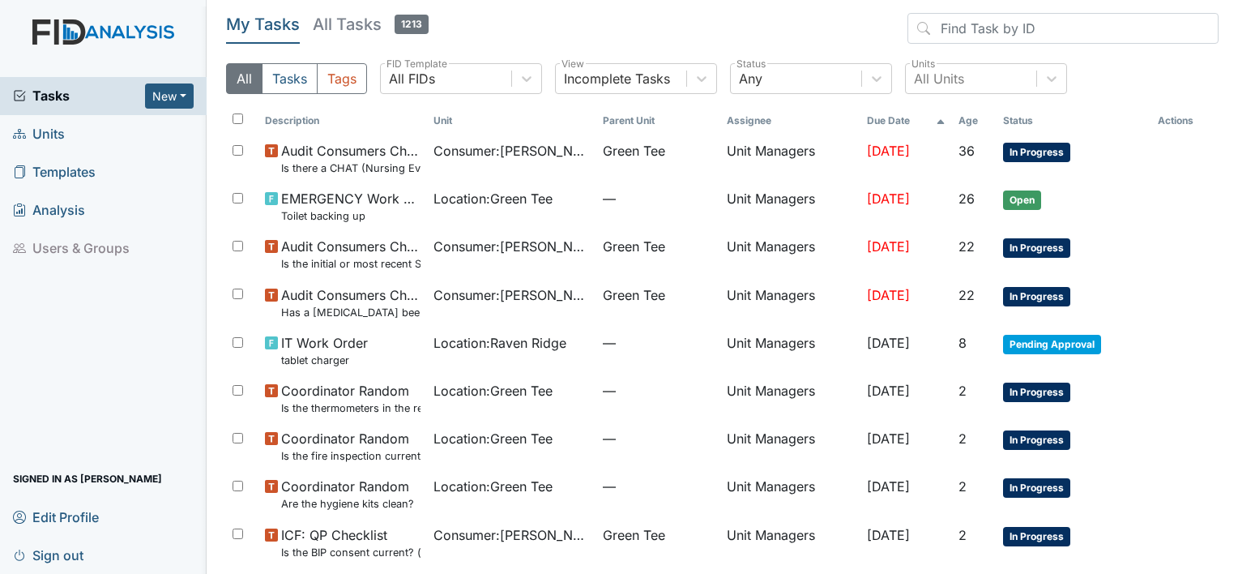
click at [1223, 471] on main "My Tasks All Tasks 1213 All Tasks Tags All FIDs FID Template Incomplete Tasks V…" at bounding box center [723, 287] width 1032 height 574
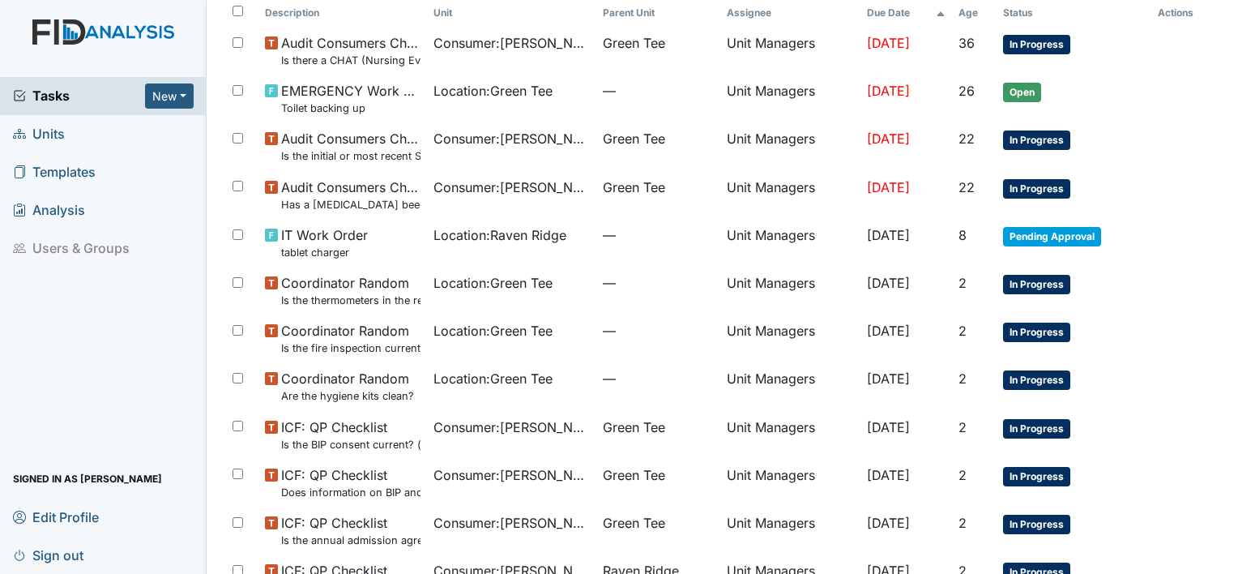
scroll to position [206, 0]
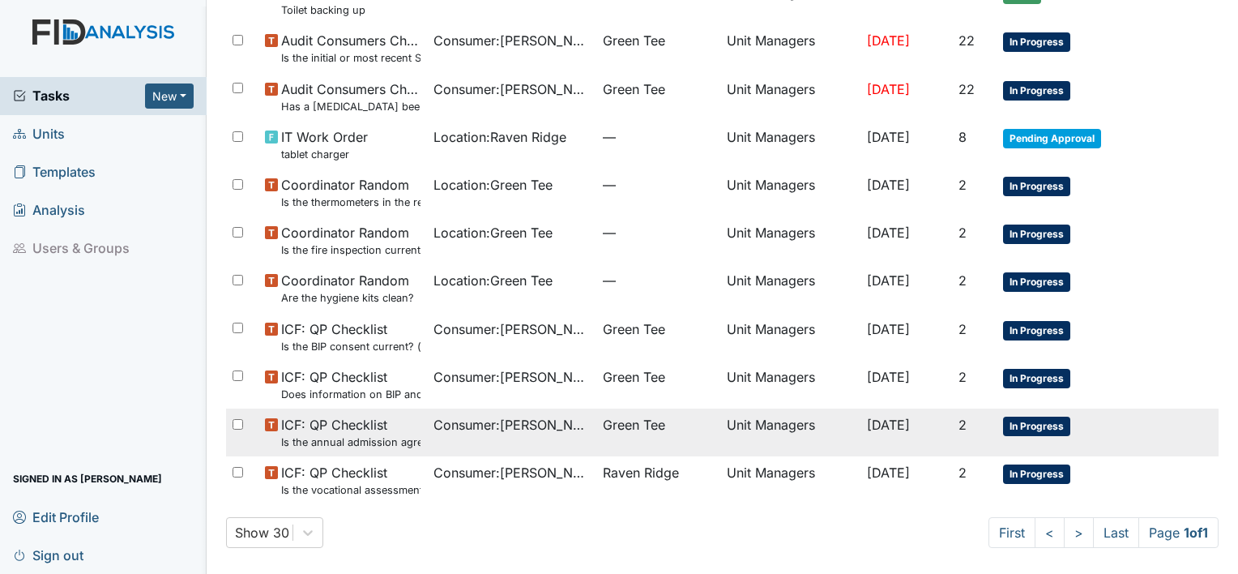
click at [1037, 429] on span "In Progress" at bounding box center [1036, 426] width 67 height 19
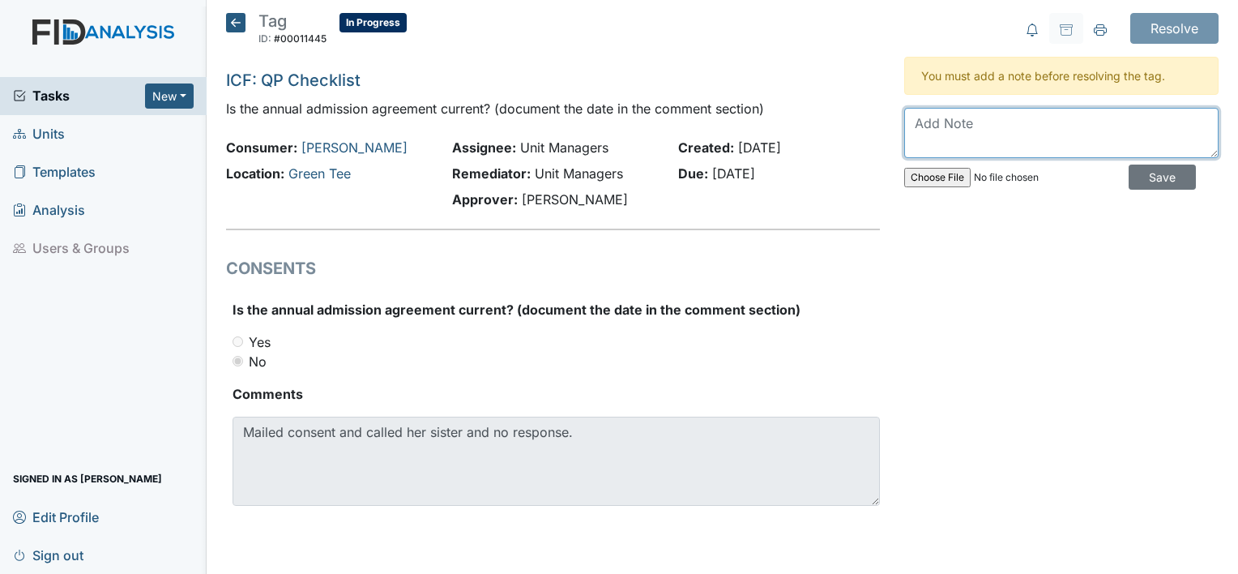
click at [1040, 116] on textarea at bounding box center [1061, 133] width 314 height 50
paste textarea "Mailed consent and called her sister and no response."
type textarea "Mailed consent and called her sister and no response."
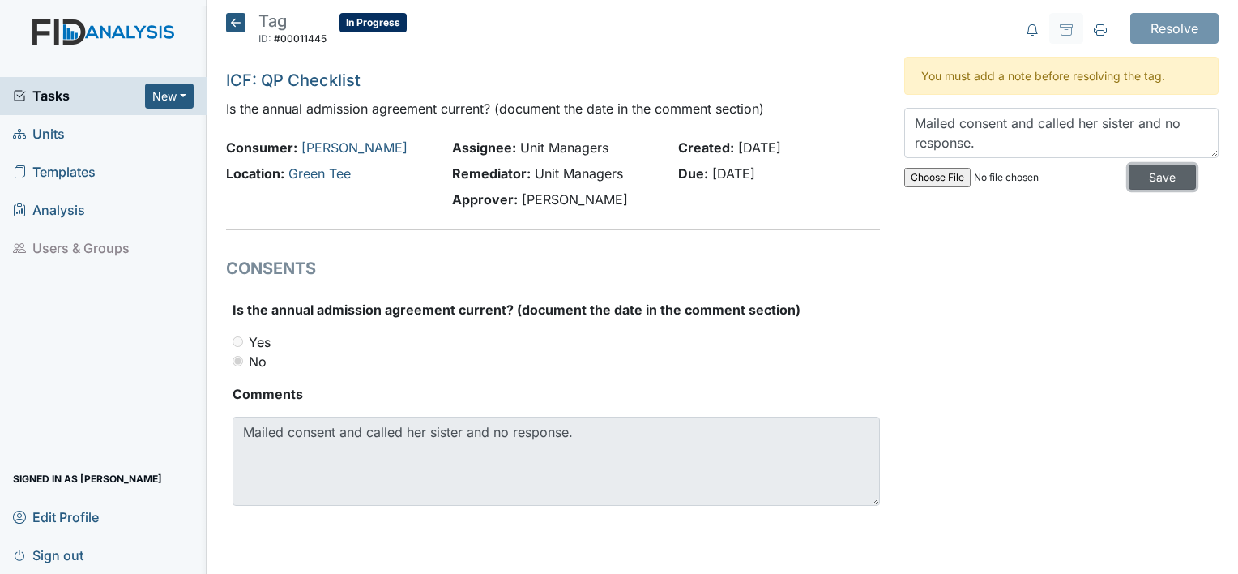
click at [1144, 184] on input "Save" at bounding box center [1162, 176] width 67 height 25
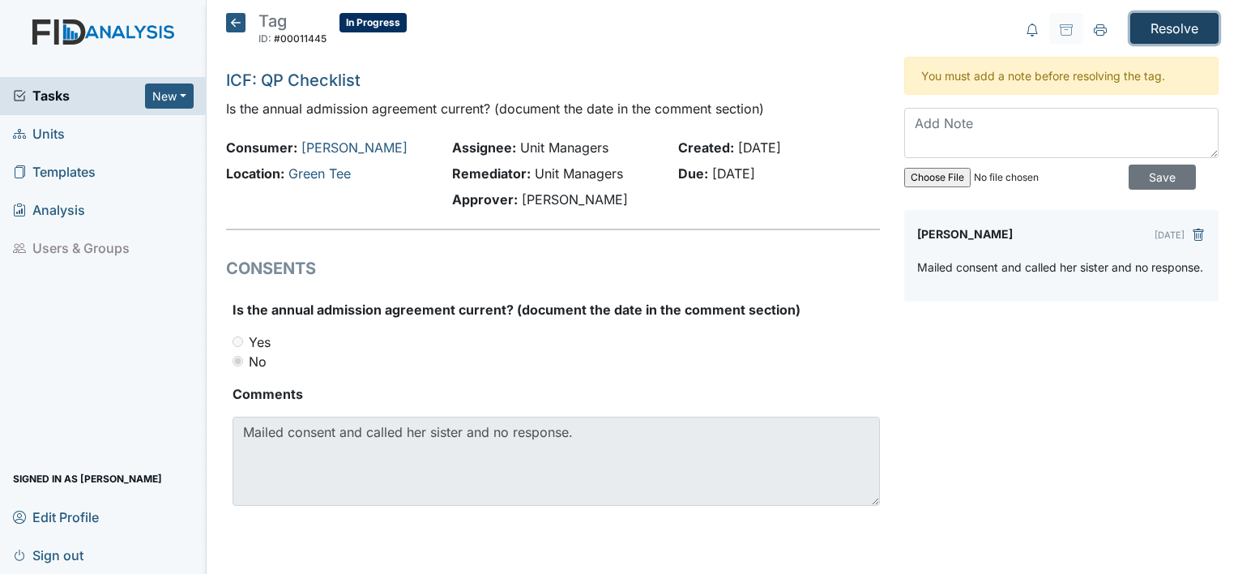
click at [1147, 26] on input "Resolve" at bounding box center [1174, 28] width 88 height 31
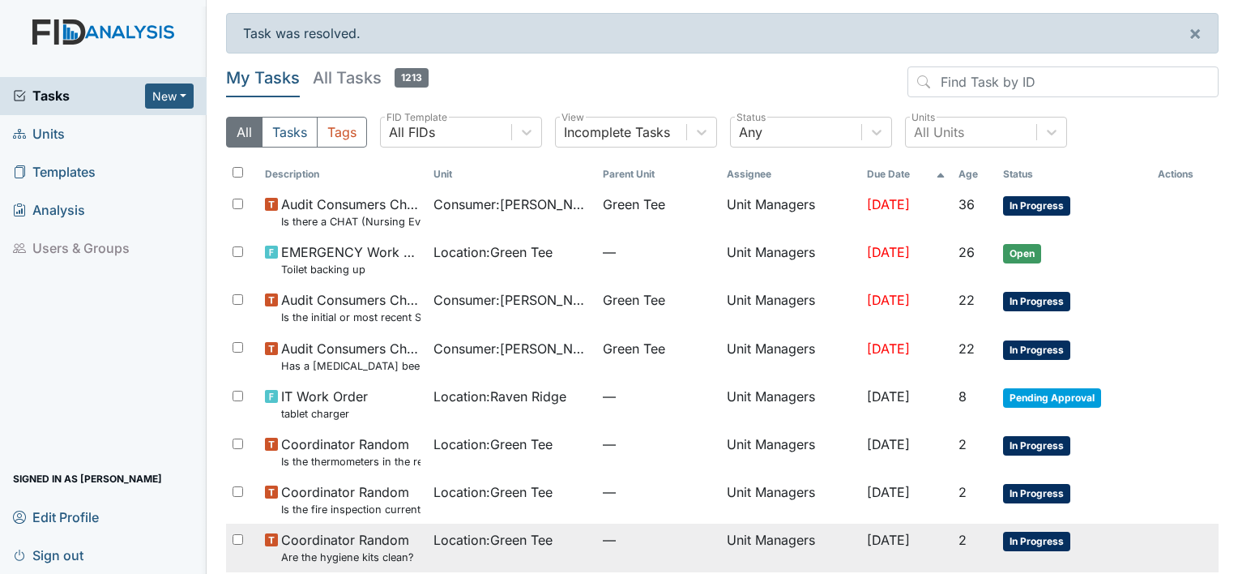
click at [1014, 539] on span "In Progress" at bounding box center [1036, 541] width 67 height 19
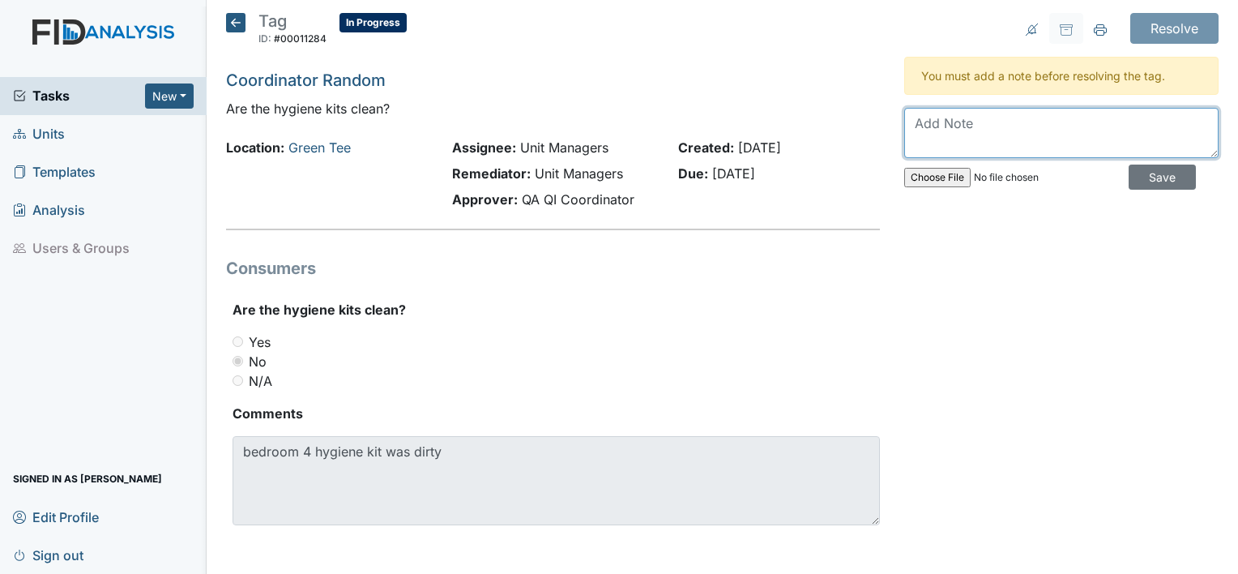
click at [980, 117] on textarea at bounding box center [1061, 133] width 314 height 50
